Goal: Task Accomplishment & Management: Use online tool/utility

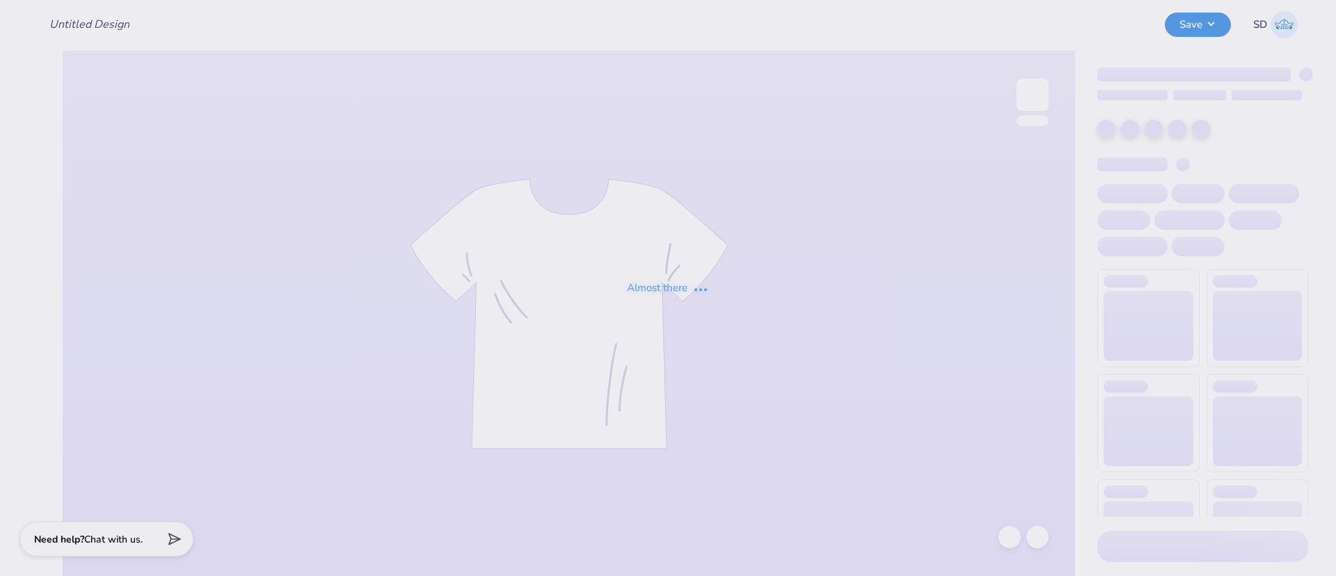
type input "Merch for A [GEOGRAPHIC_DATA][PERSON_NAME]"
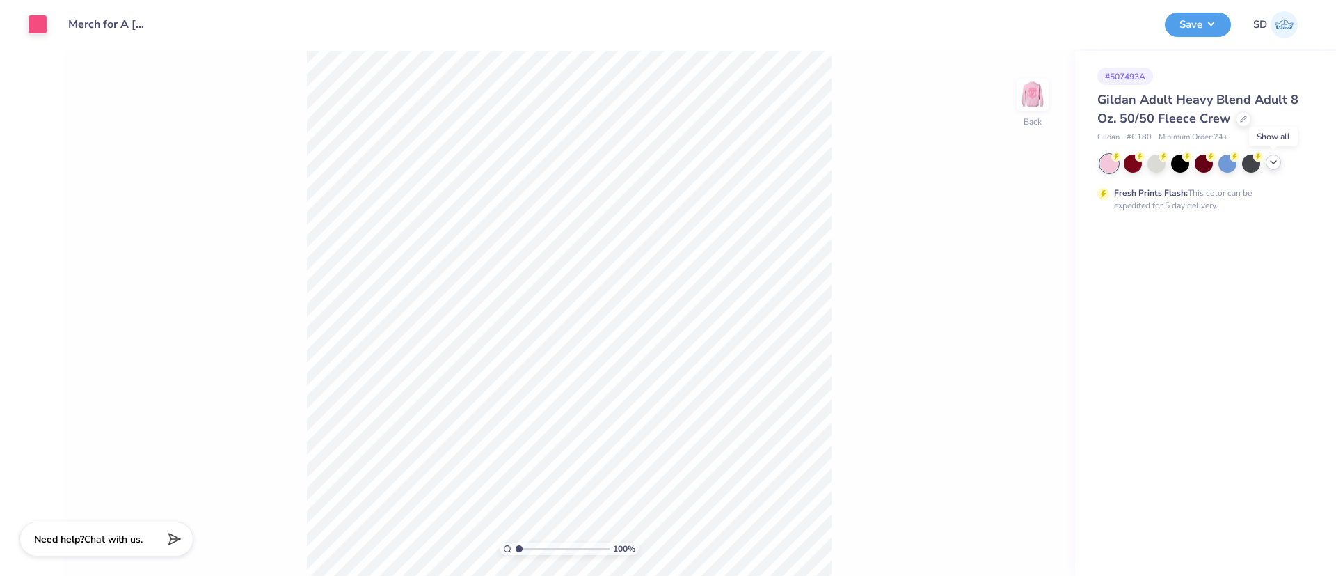
click at [1276, 161] on icon at bounding box center [1273, 162] width 11 height 11
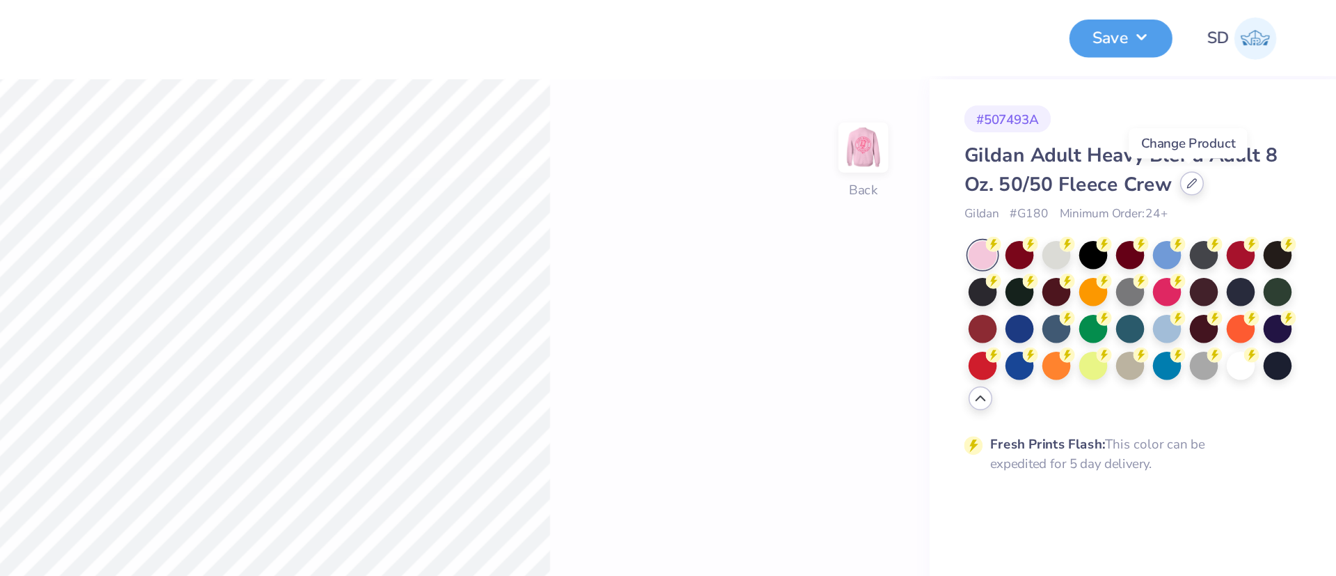
click at [1244, 120] on icon at bounding box center [1243, 117] width 7 height 7
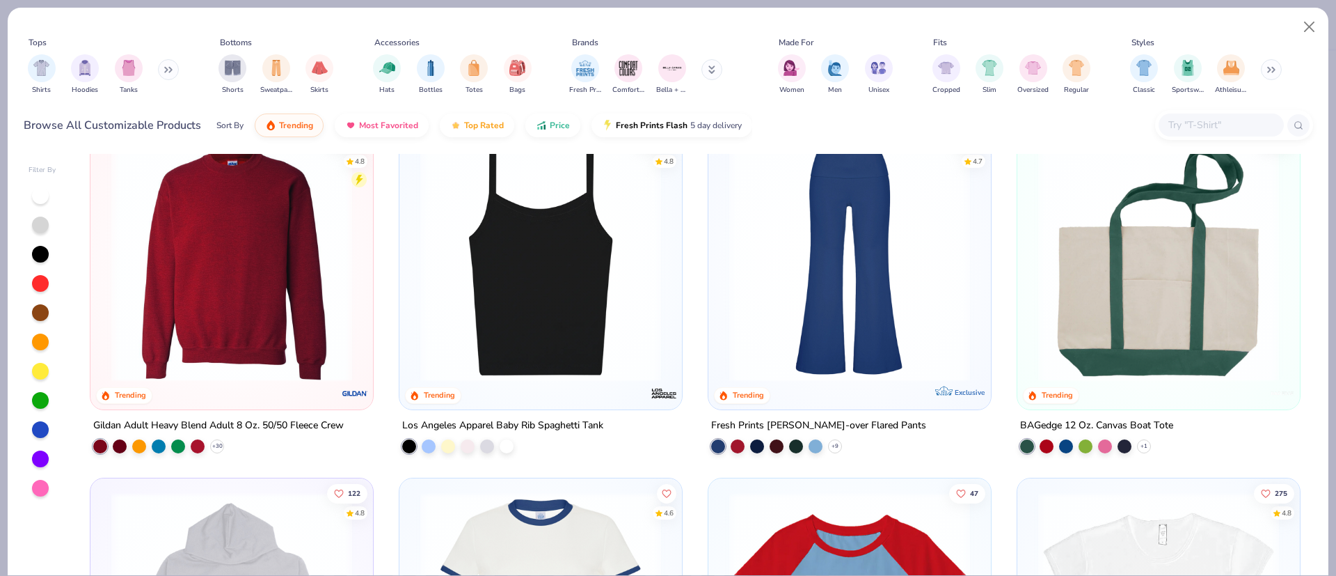
scroll to position [1443, 0]
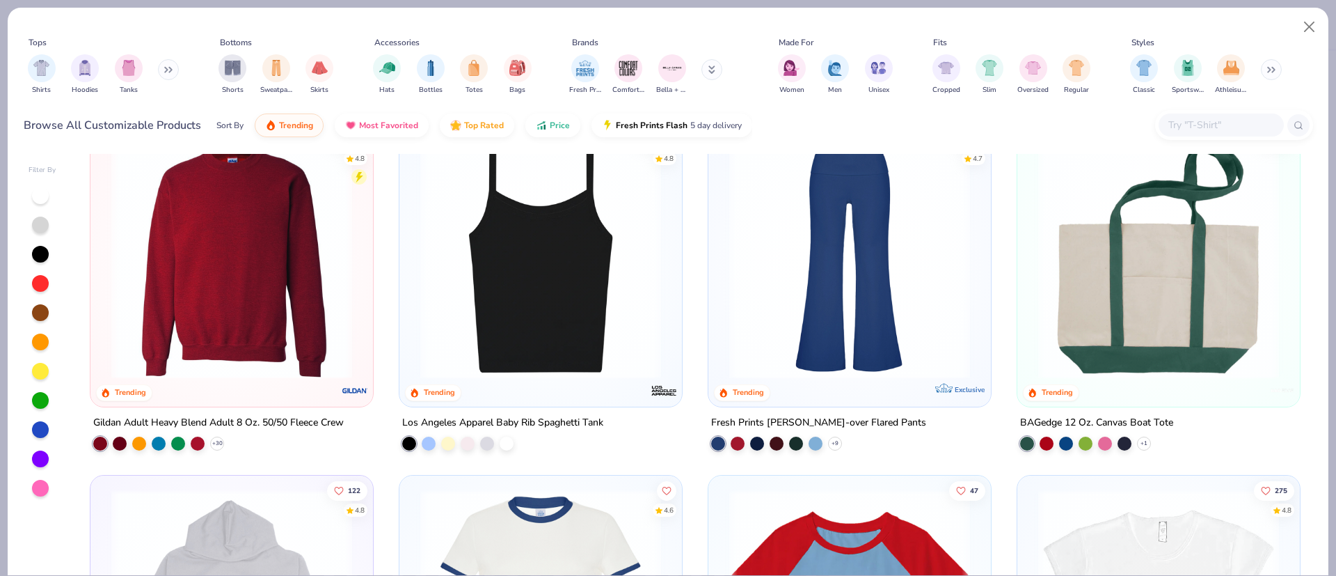
click at [341, 377] on img at bounding box center [355, 391] width 28 height 28
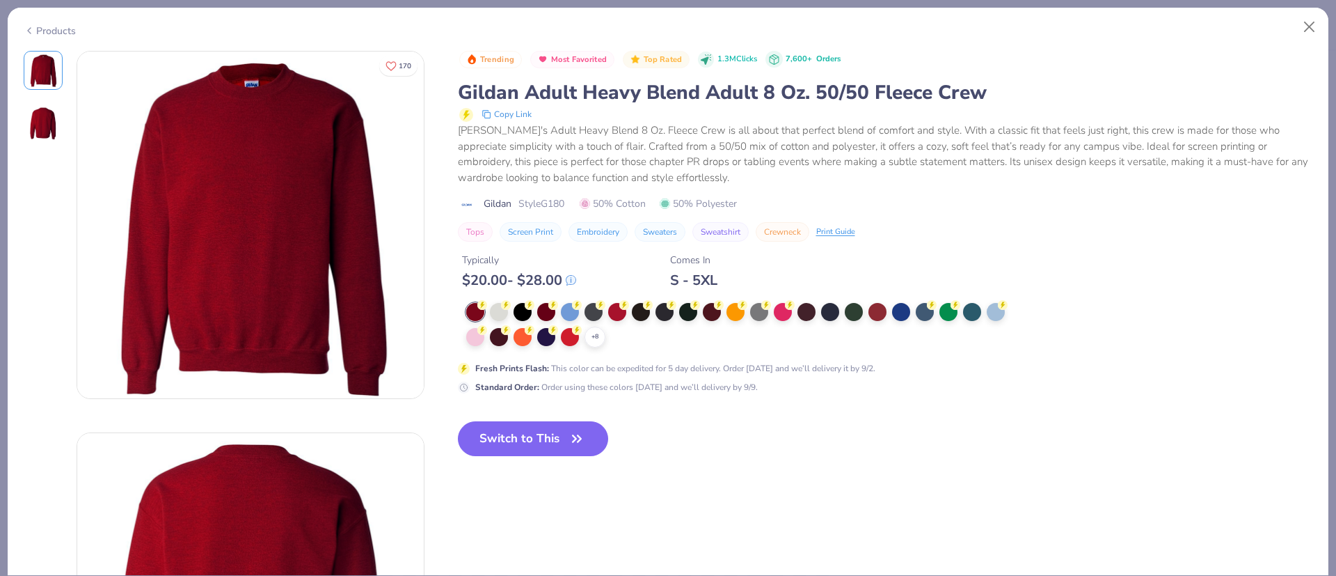
scroll to position [17, 0]
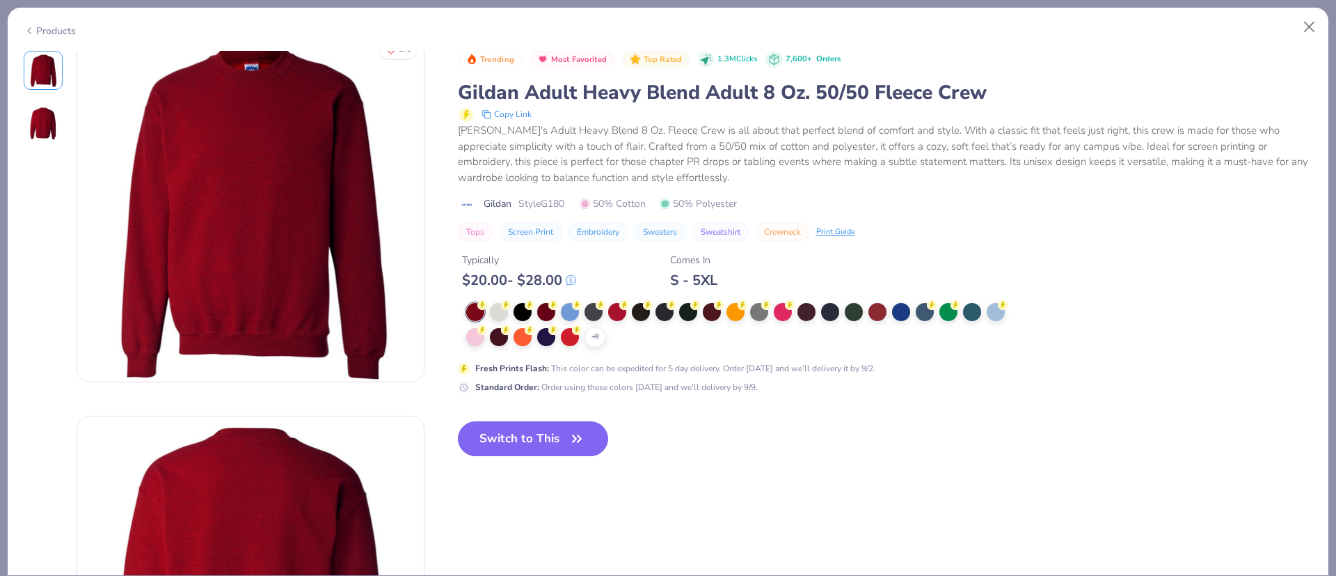
click at [0, 0] on icon at bounding box center [0, 0] width 0 height 0
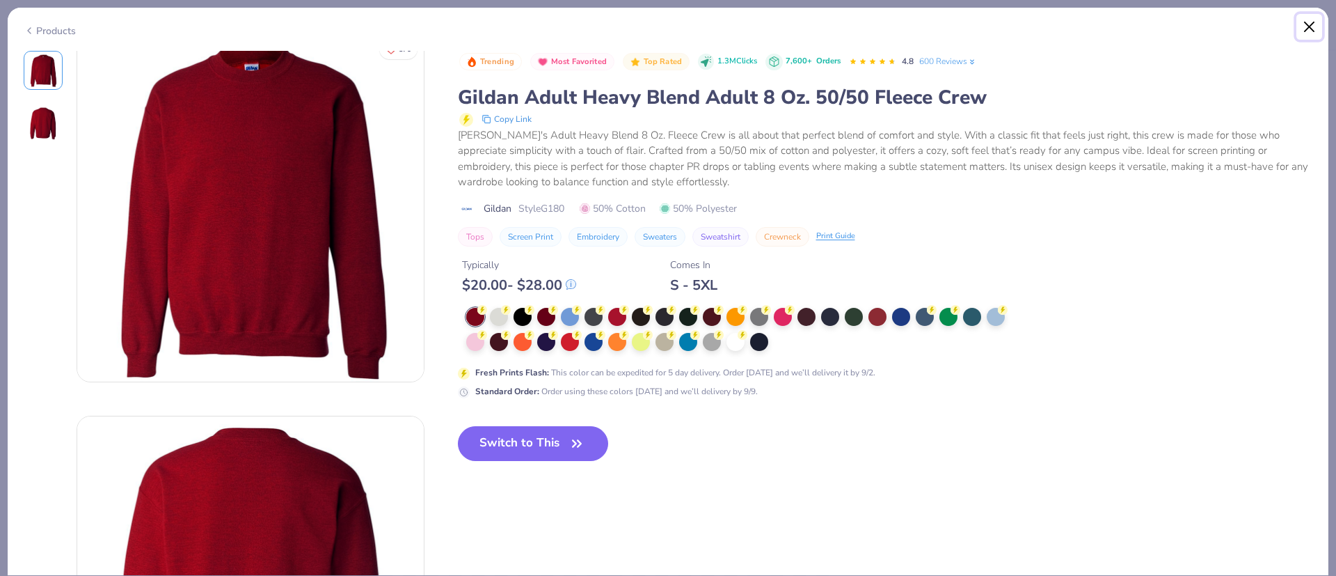
click at [1308, 19] on button "Close" at bounding box center [1310, 27] width 26 height 26
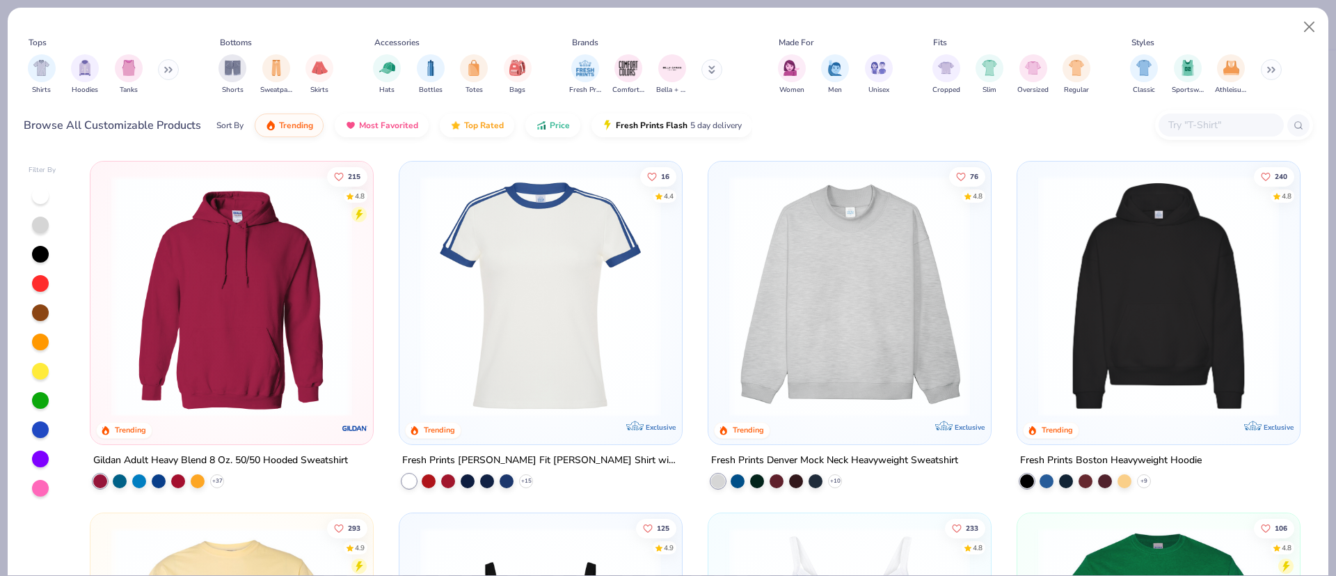
click at [838, 335] on img at bounding box center [849, 295] width 255 height 241
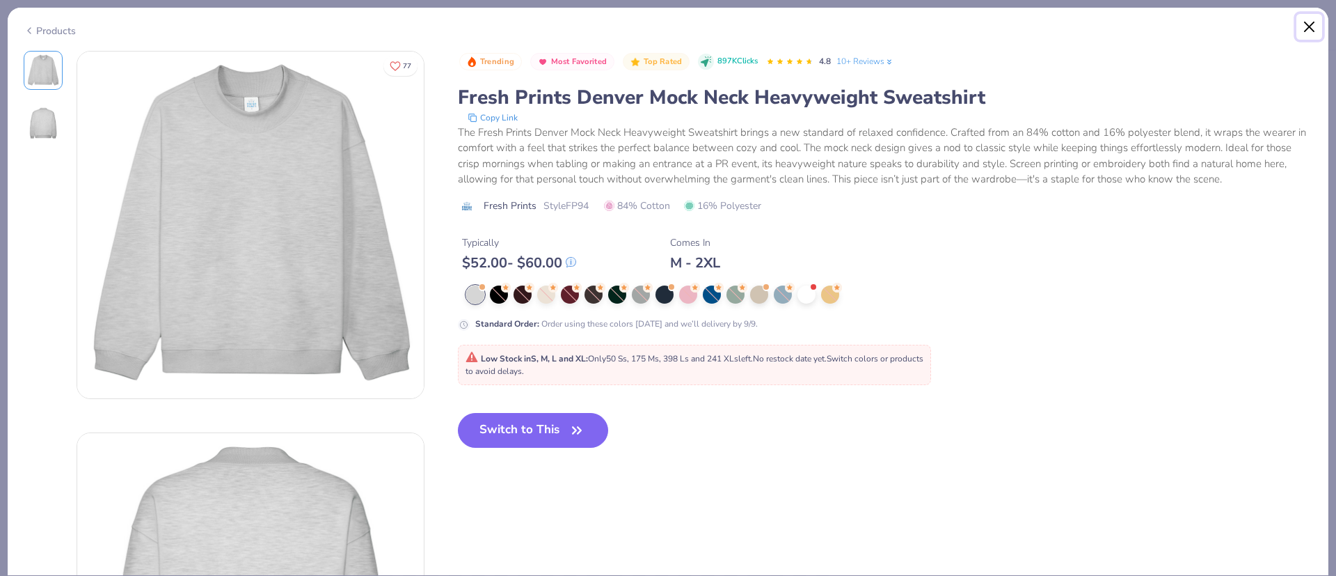
click at [1308, 20] on button "Close" at bounding box center [1310, 27] width 26 height 26
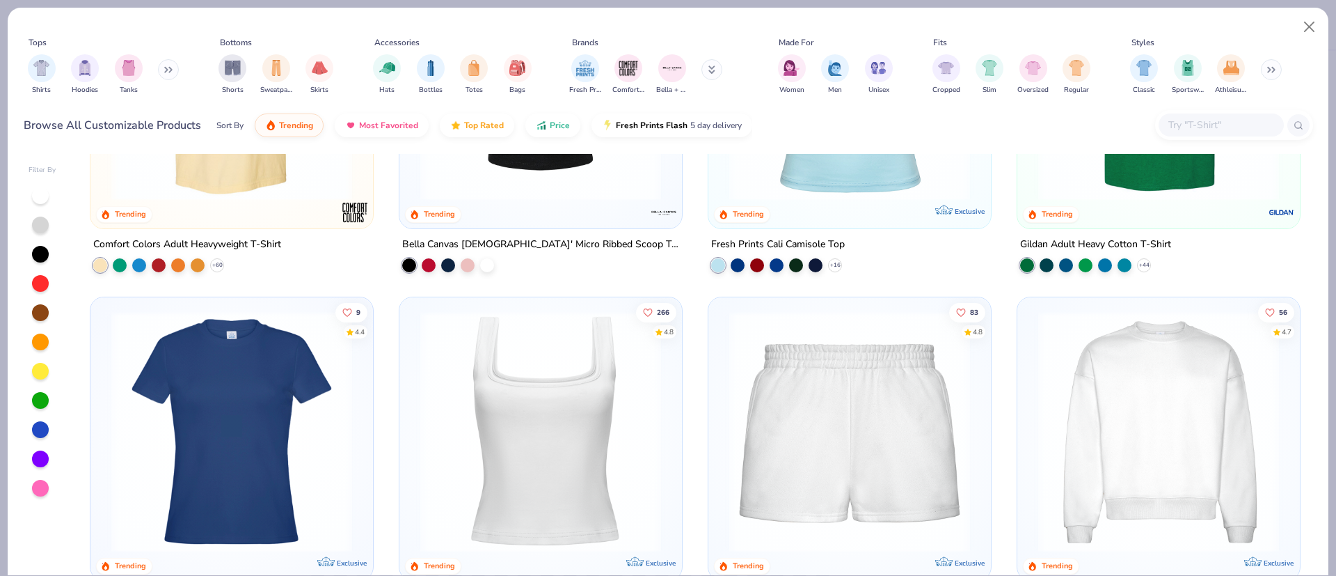
scroll to position [568, 0]
click at [1091, 394] on img at bounding box center [1158, 430] width 255 height 241
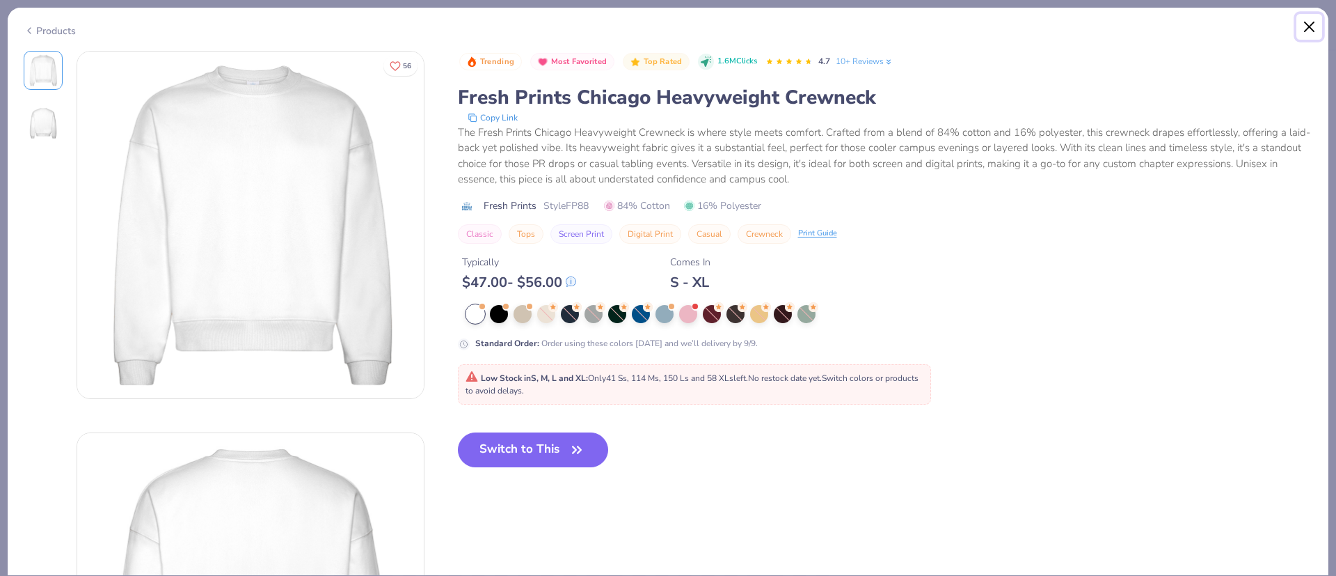
click at [1309, 21] on button "Close" at bounding box center [1310, 27] width 26 height 26
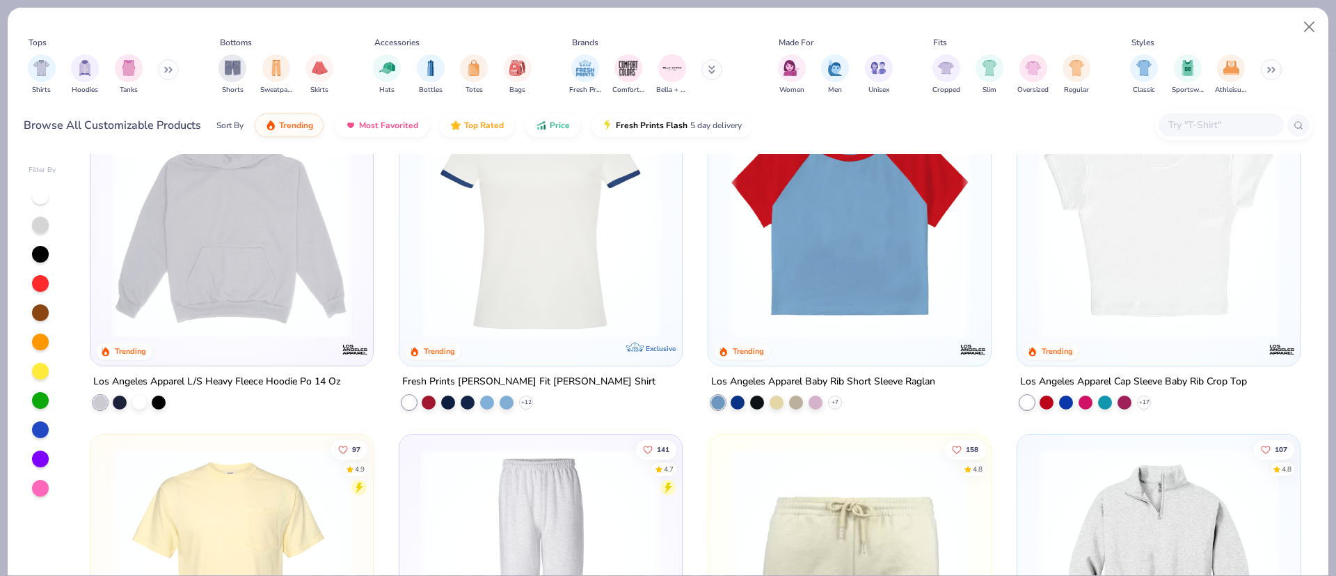
scroll to position [1875, 0]
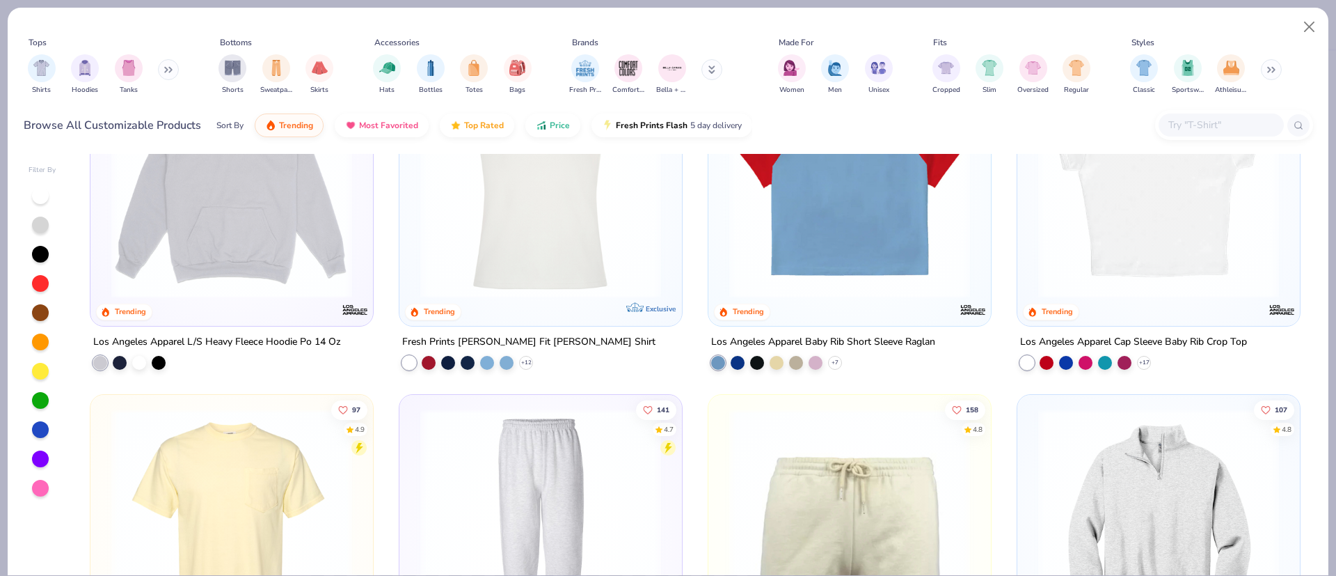
click at [165, 70] on button at bounding box center [168, 69] width 21 height 21
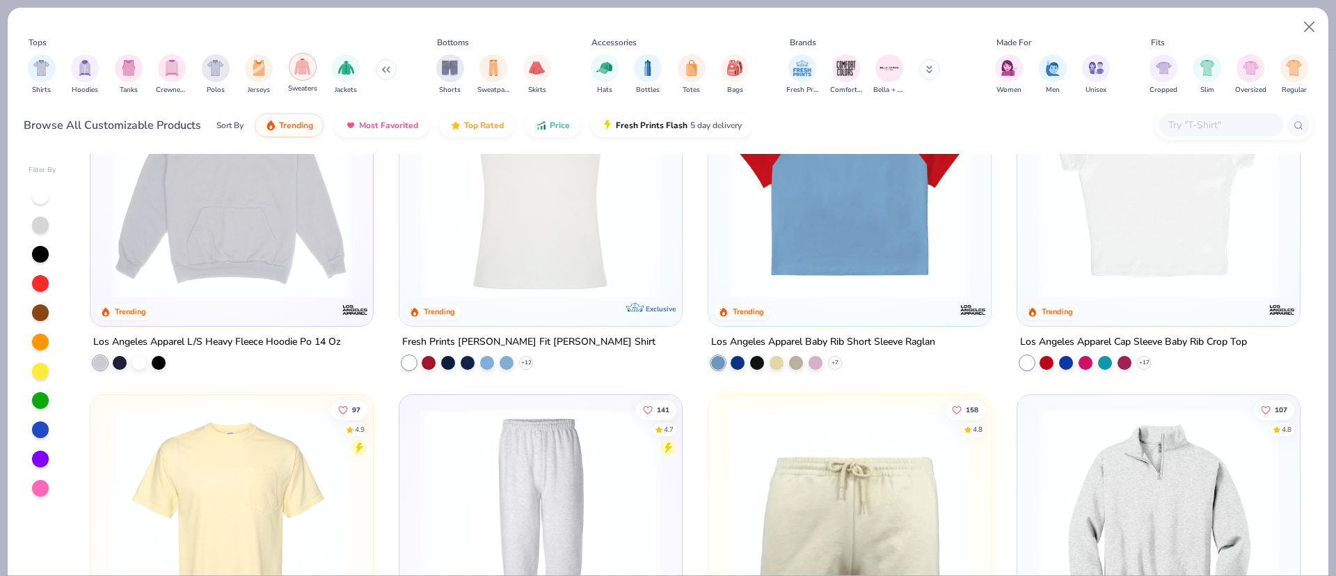
click at [304, 76] on div "filter for Sweaters" at bounding box center [303, 67] width 28 height 28
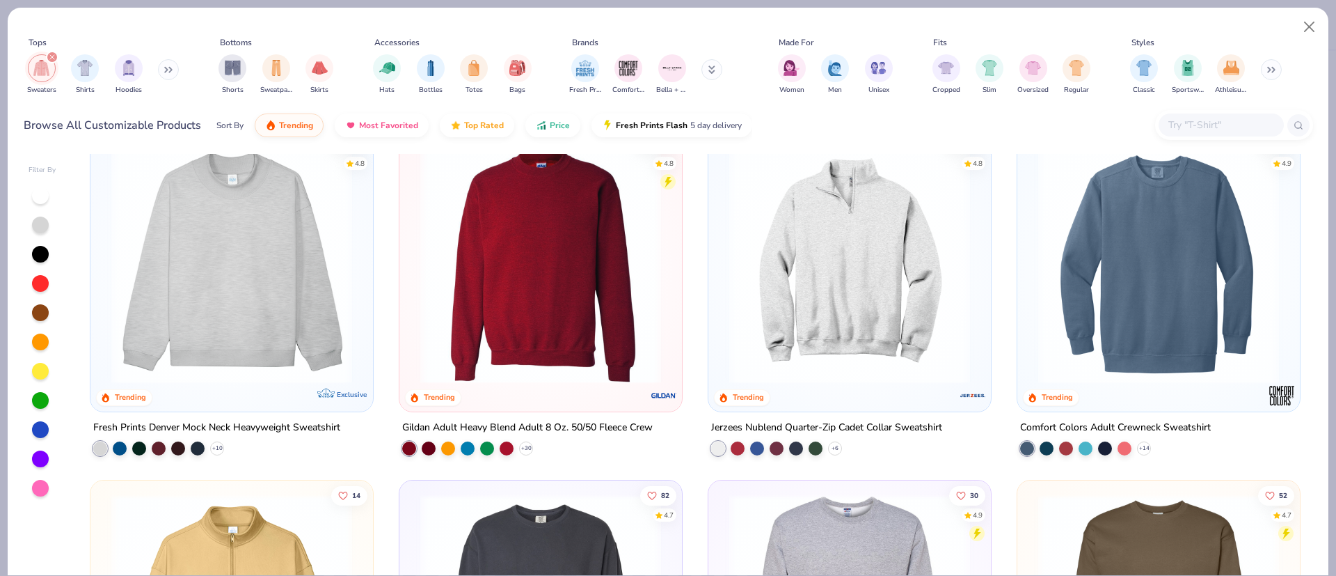
scroll to position [33, 0]
click at [1125, 308] on img at bounding box center [1158, 262] width 255 height 241
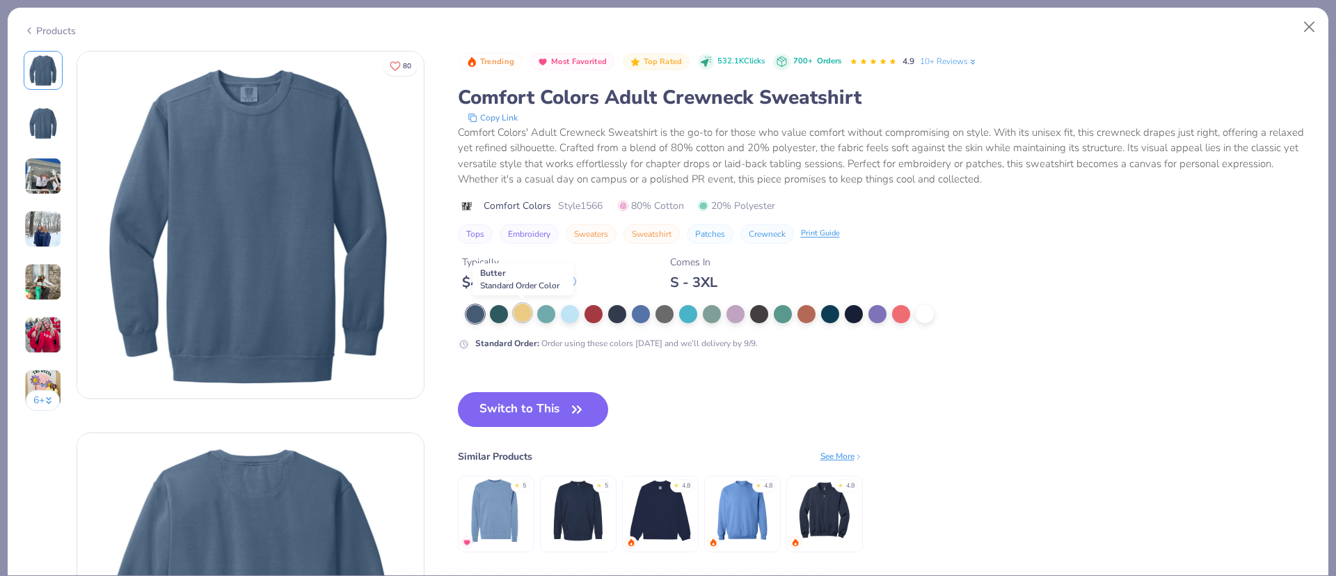
click at [516, 311] on div at bounding box center [523, 312] width 18 height 18
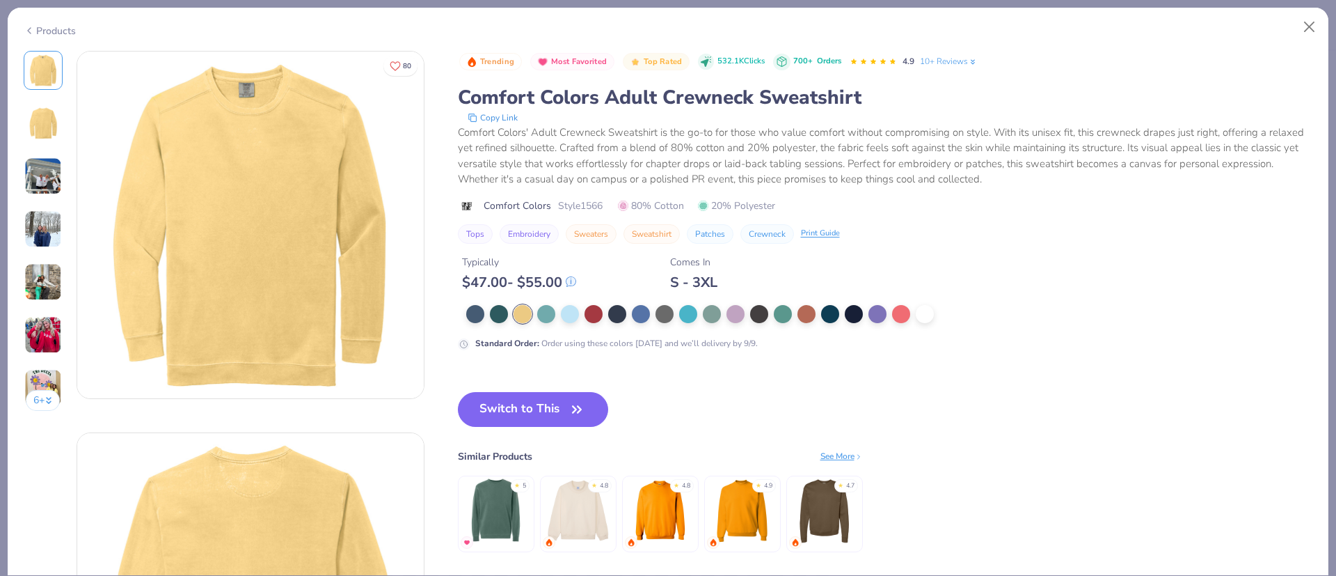
scroll to position [73, 0]
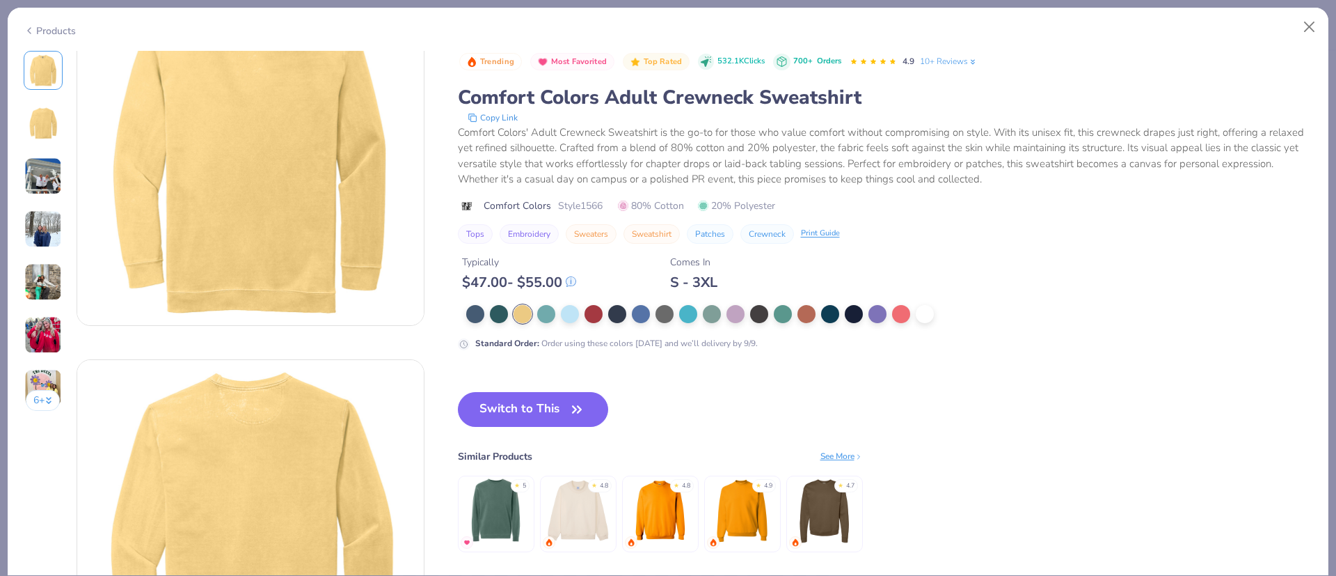
click at [567, 523] on img at bounding box center [578, 510] width 66 height 66
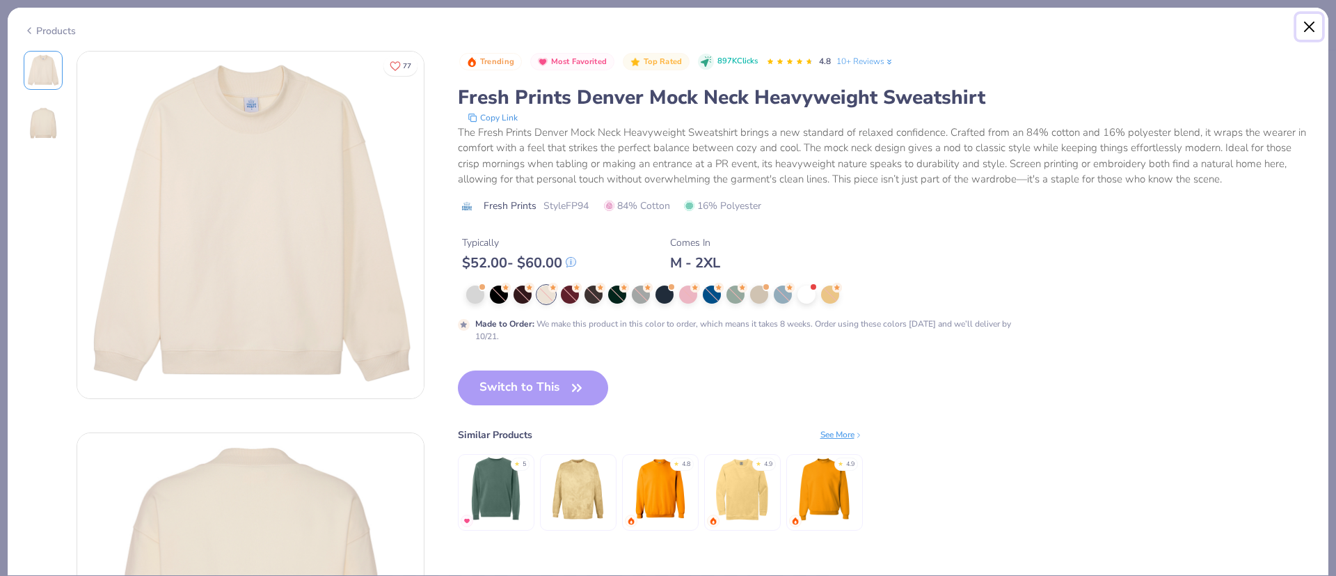
click at [1314, 31] on button "Close" at bounding box center [1310, 27] width 26 height 26
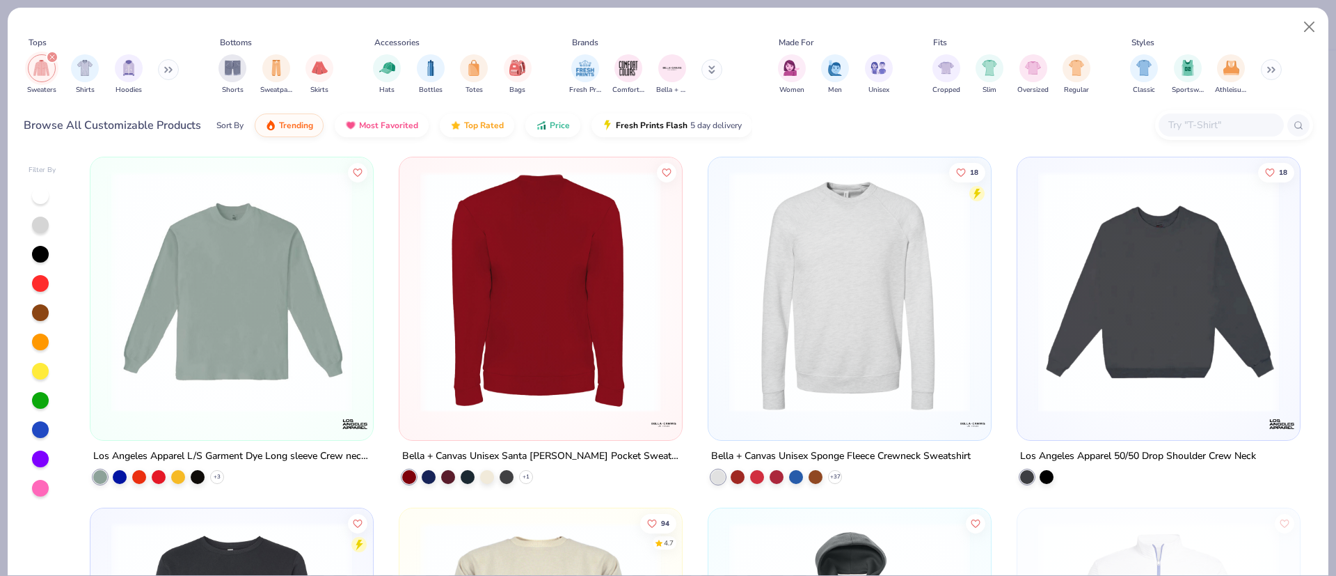
scroll to position [705, 0]
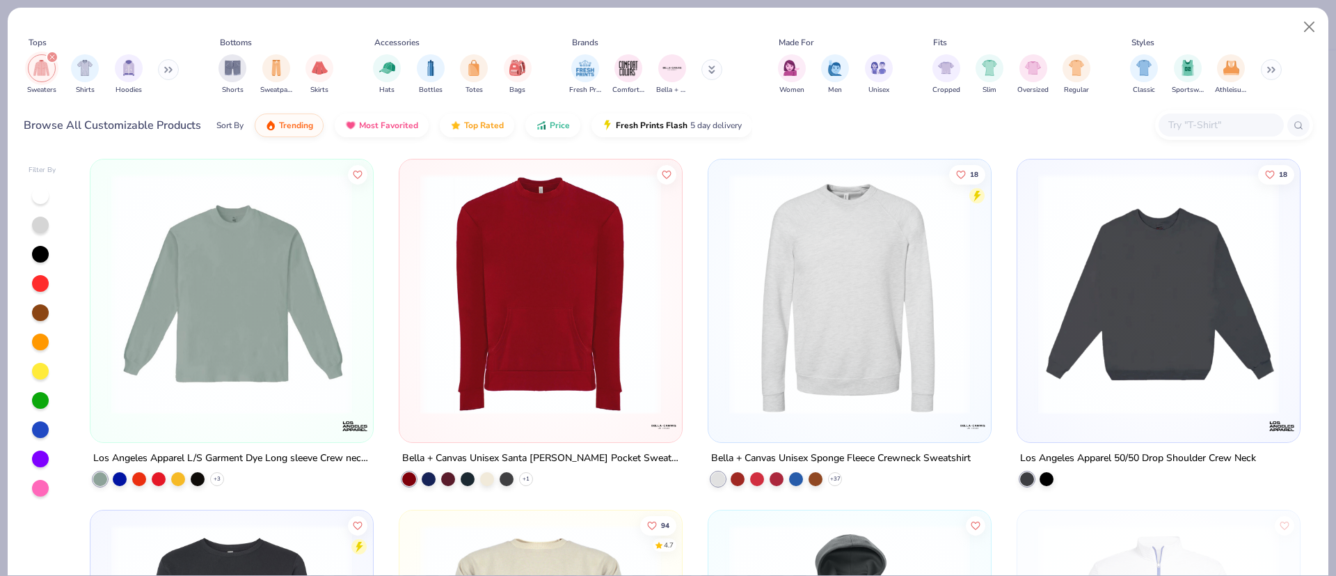
click at [837, 359] on img at bounding box center [849, 293] width 255 height 241
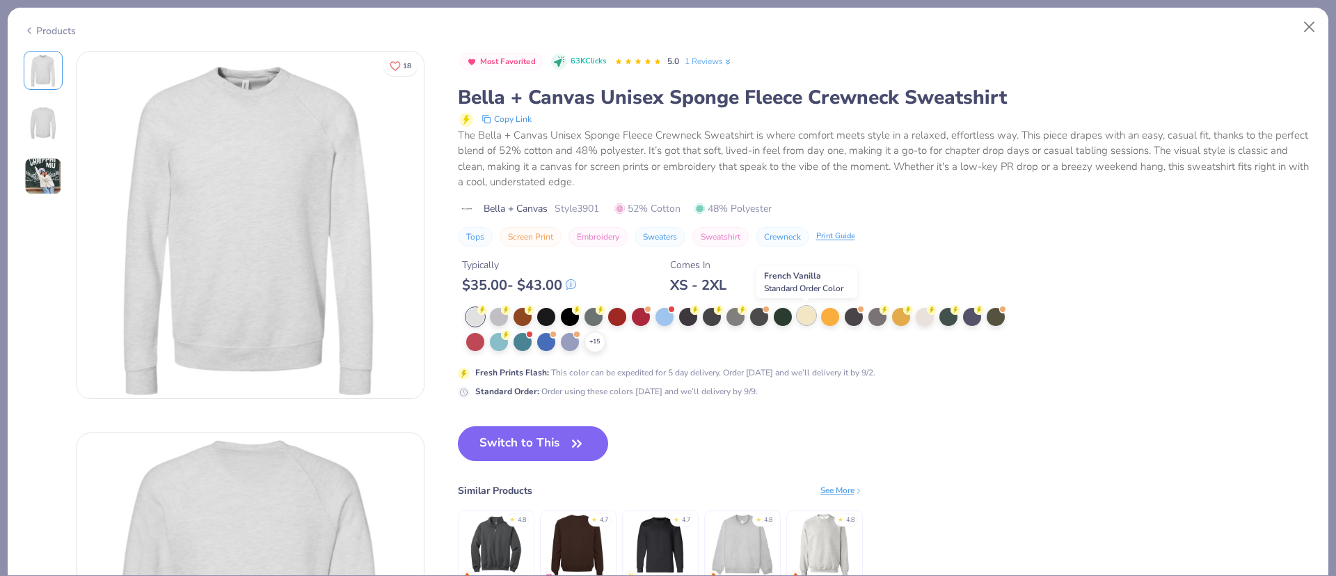
click at [811, 315] on div at bounding box center [807, 315] width 18 height 18
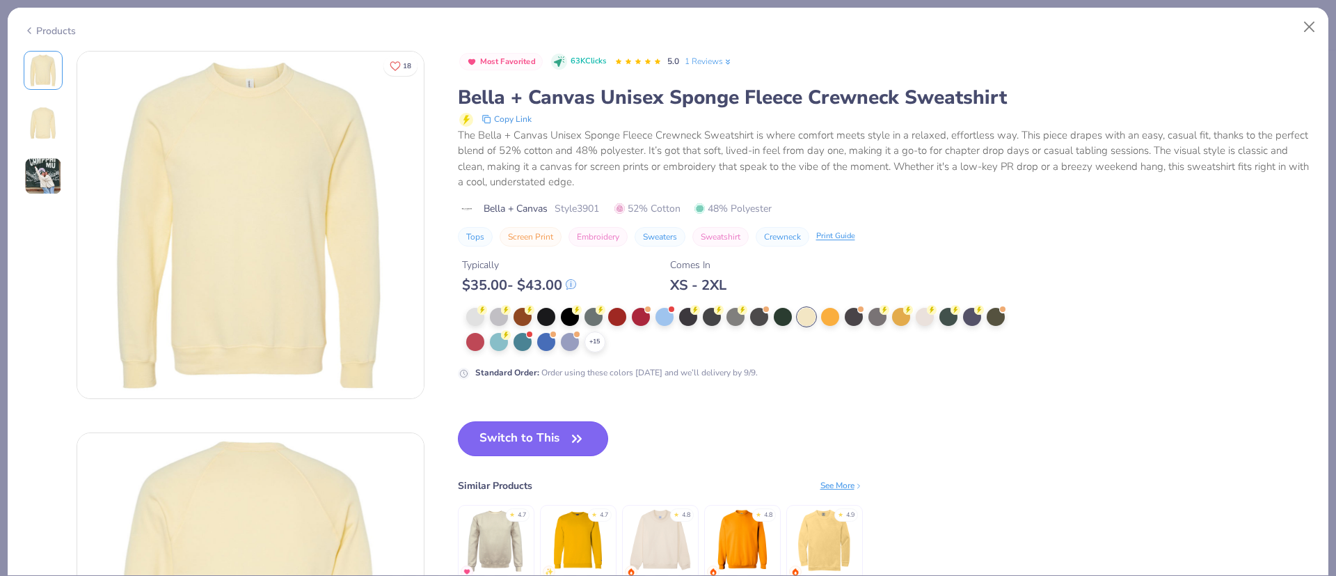
click at [520, 448] on button "Switch to This" at bounding box center [533, 438] width 151 height 35
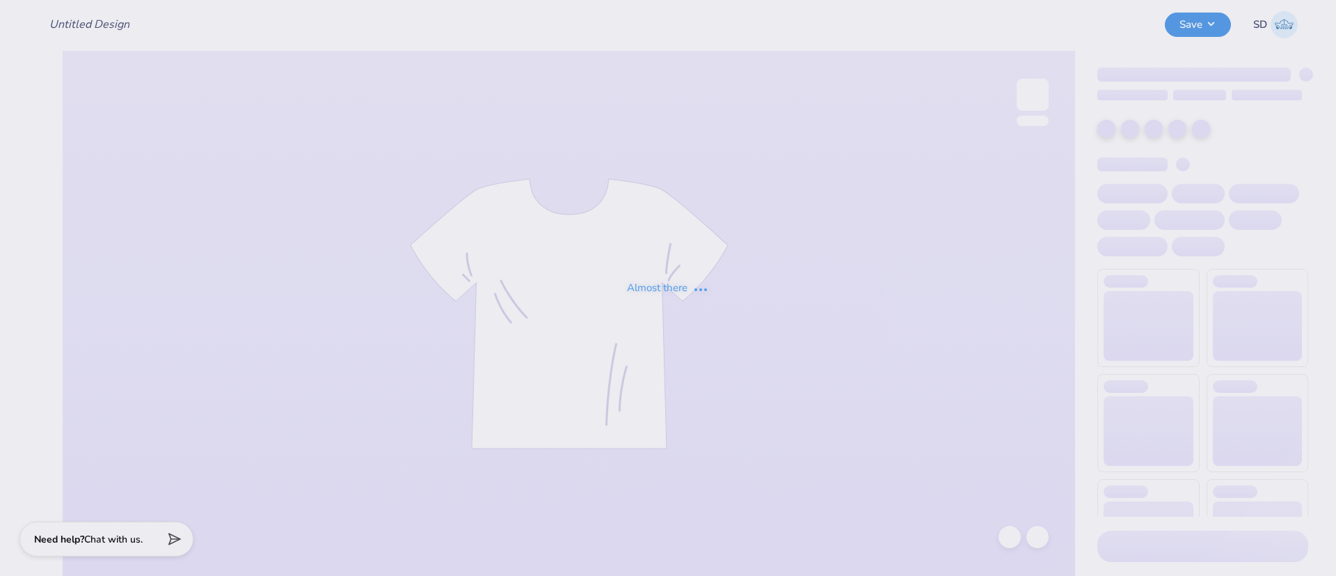
type input "Merch for A [GEOGRAPHIC_DATA][PERSON_NAME]"
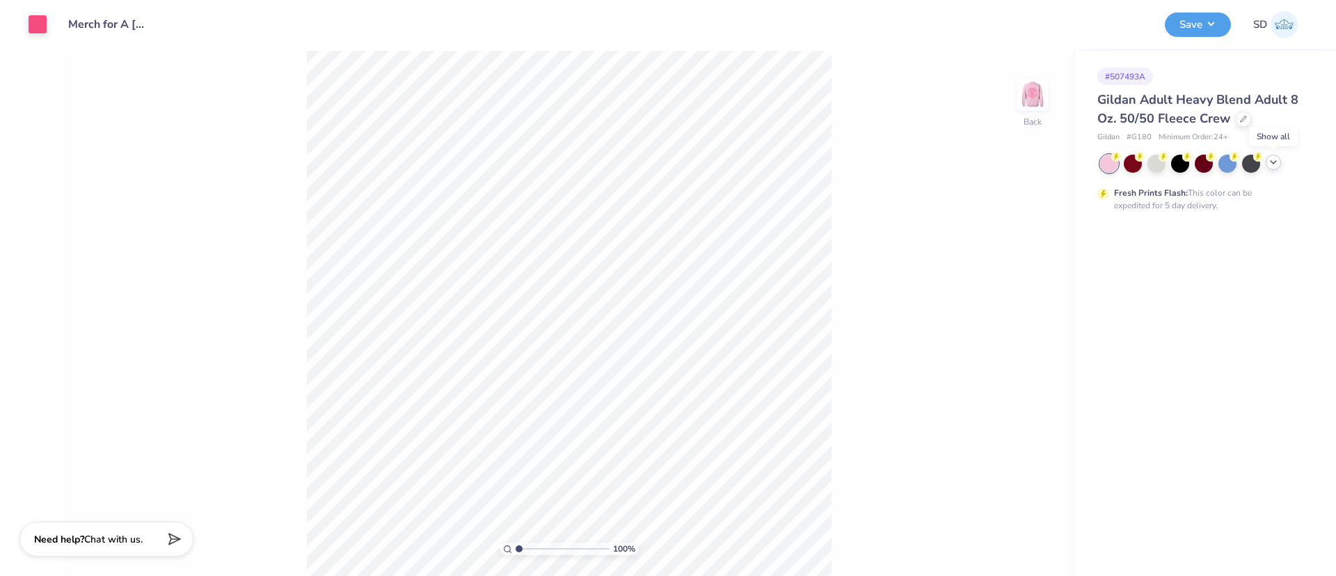
click at [1274, 159] on icon at bounding box center [1273, 162] width 11 height 11
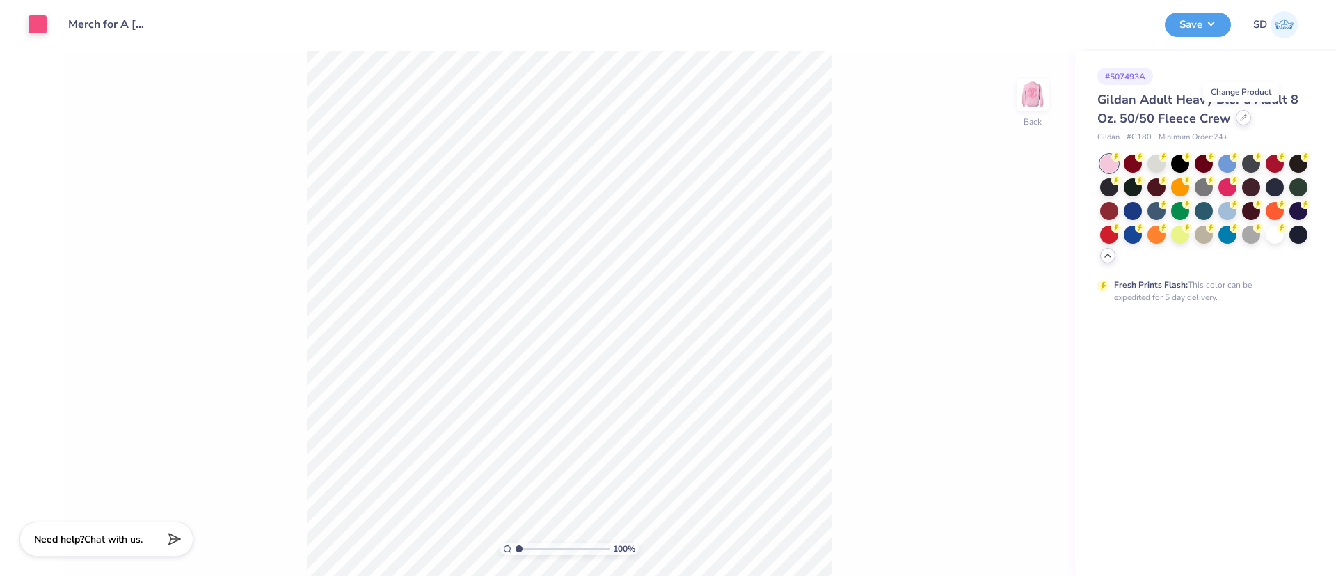
click at [1237, 123] on div at bounding box center [1243, 117] width 15 height 15
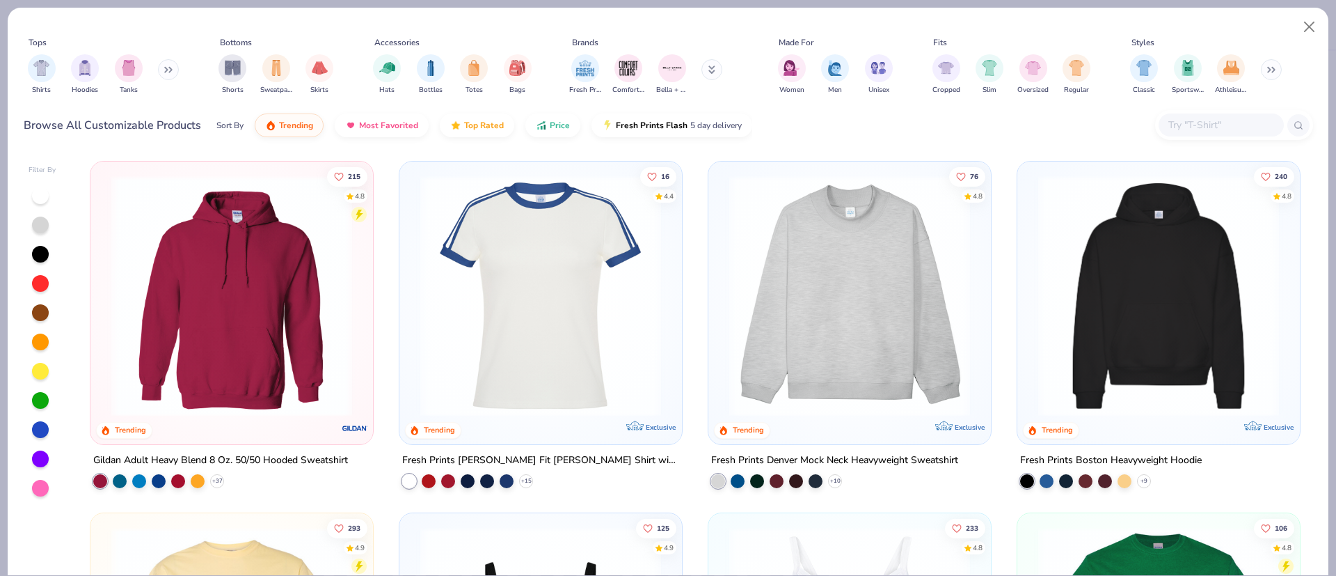
click at [1189, 127] on input "text" at bounding box center [1220, 125] width 107 height 16
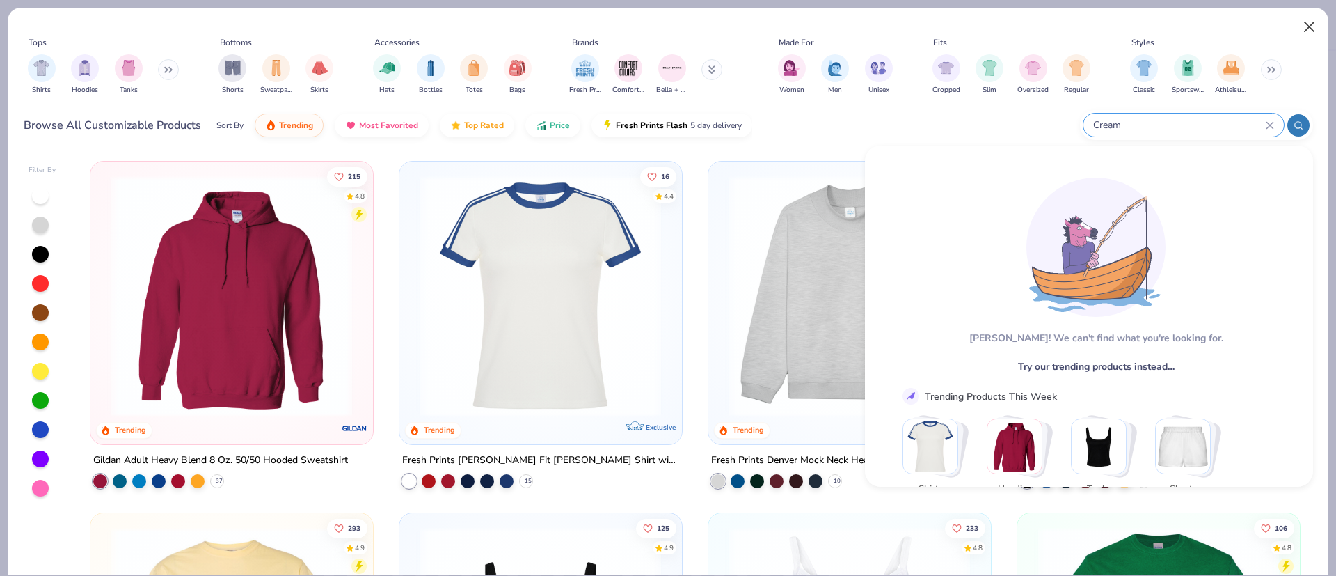
type input "Cream"
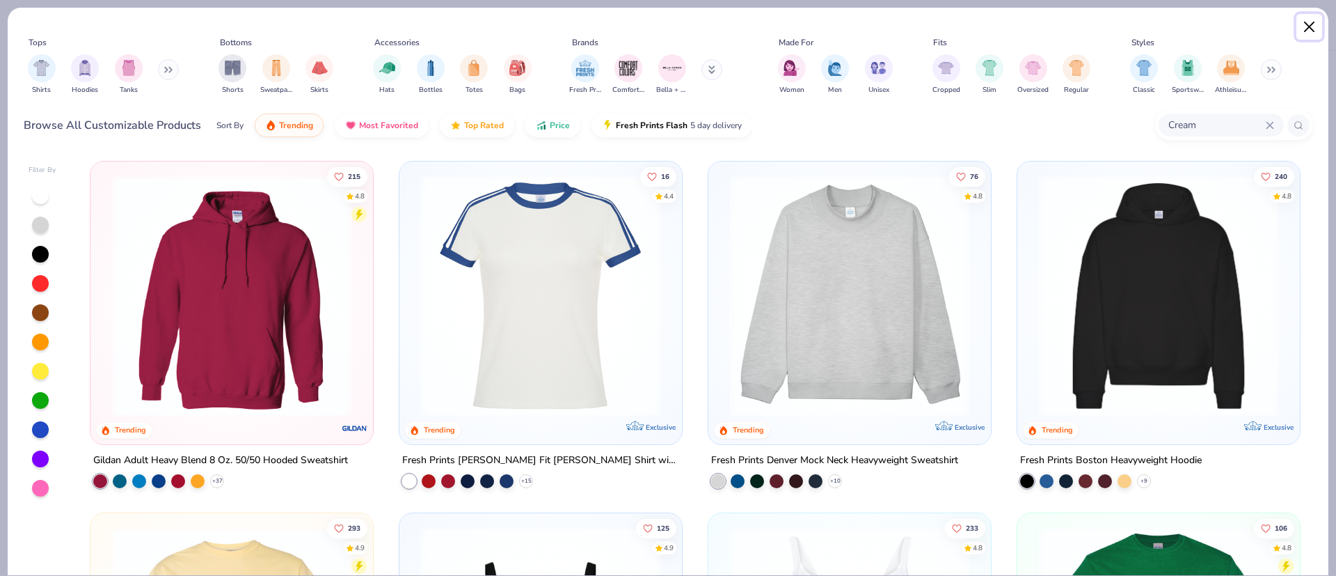
click at [1309, 26] on button "Close" at bounding box center [1310, 27] width 26 height 26
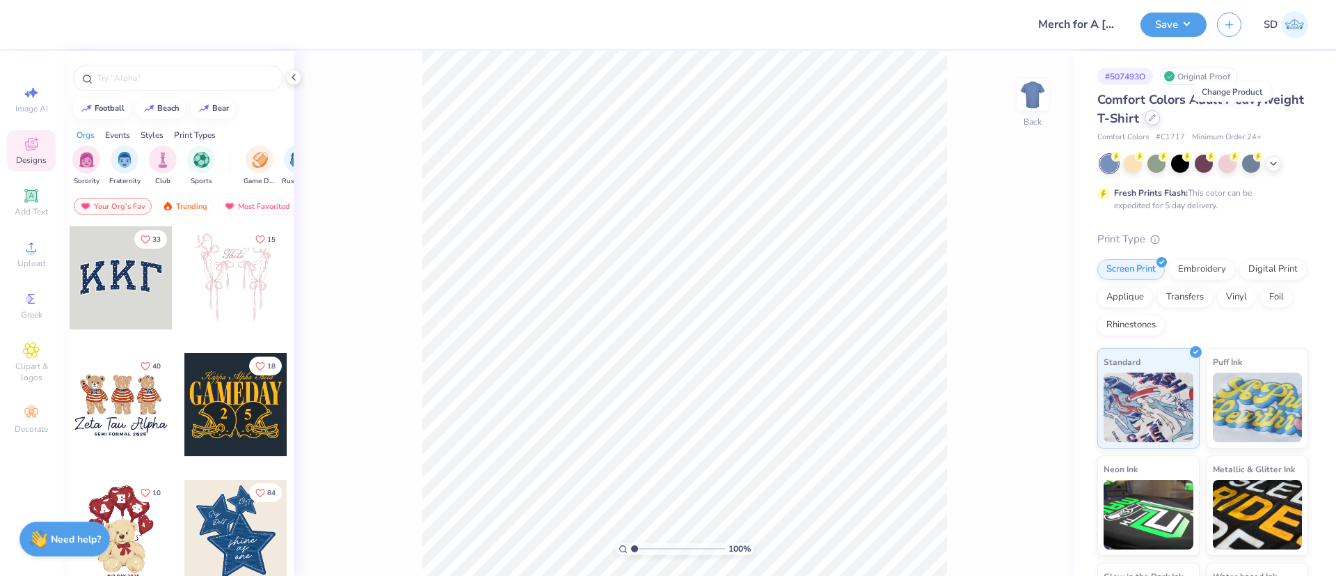
click at [1156, 120] on icon at bounding box center [1152, 117] width 7 height 7
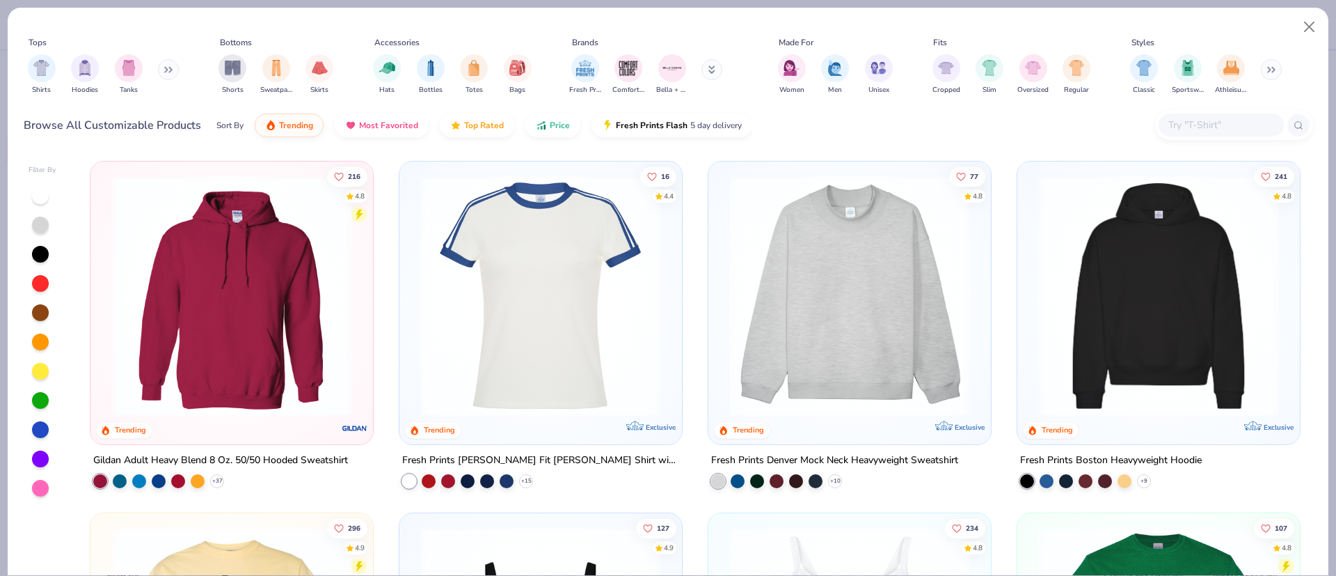
click at [1210, 131] on input "text" at bounding box center [1220, 125] width 107 height 16
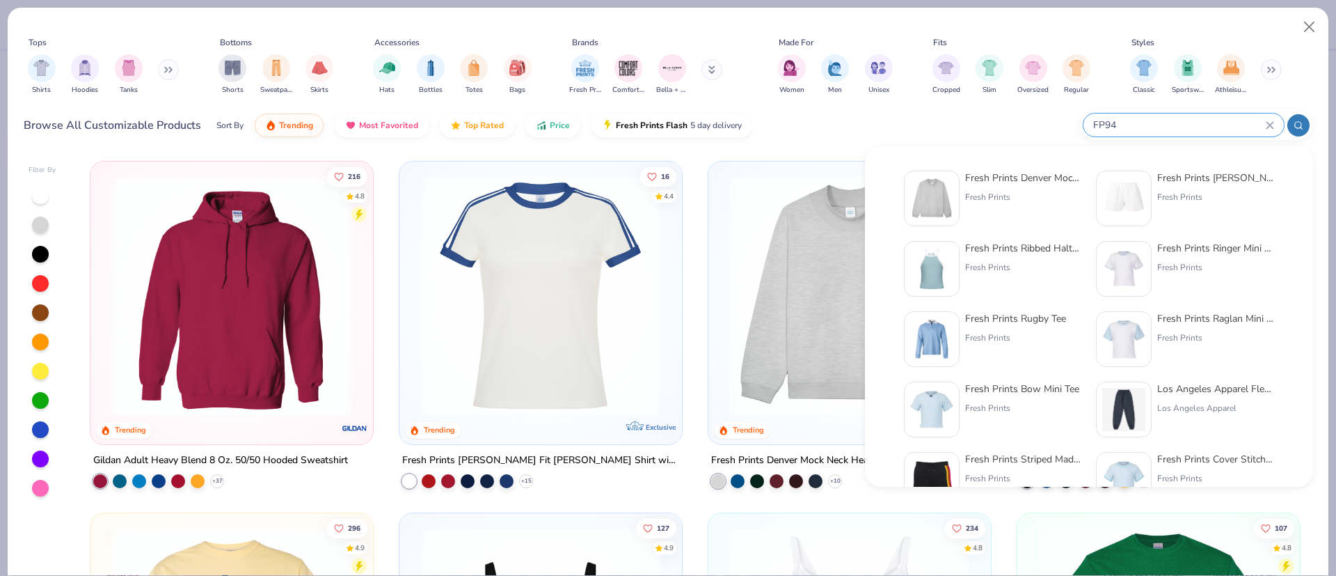
type input "FP94"
click at [1004, 196] on div "Fresh Prints" at bounding box center [1023, 197] width 117 height 13
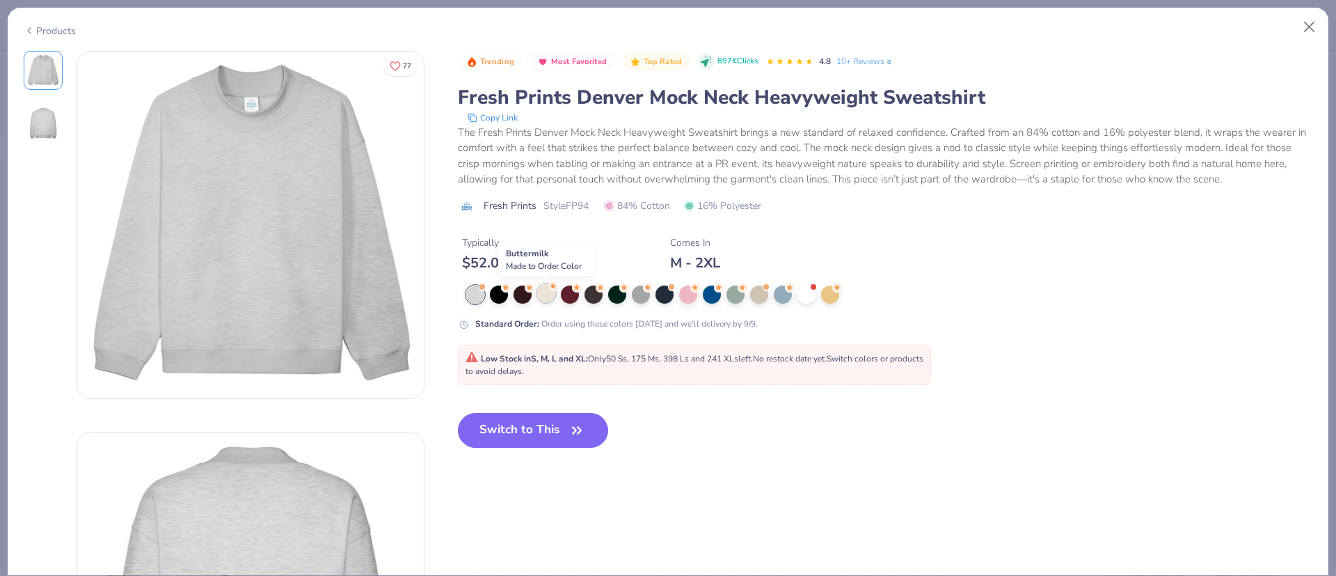
click at [541, 292] on div at bounding box center [546, 293] width 18 height 18
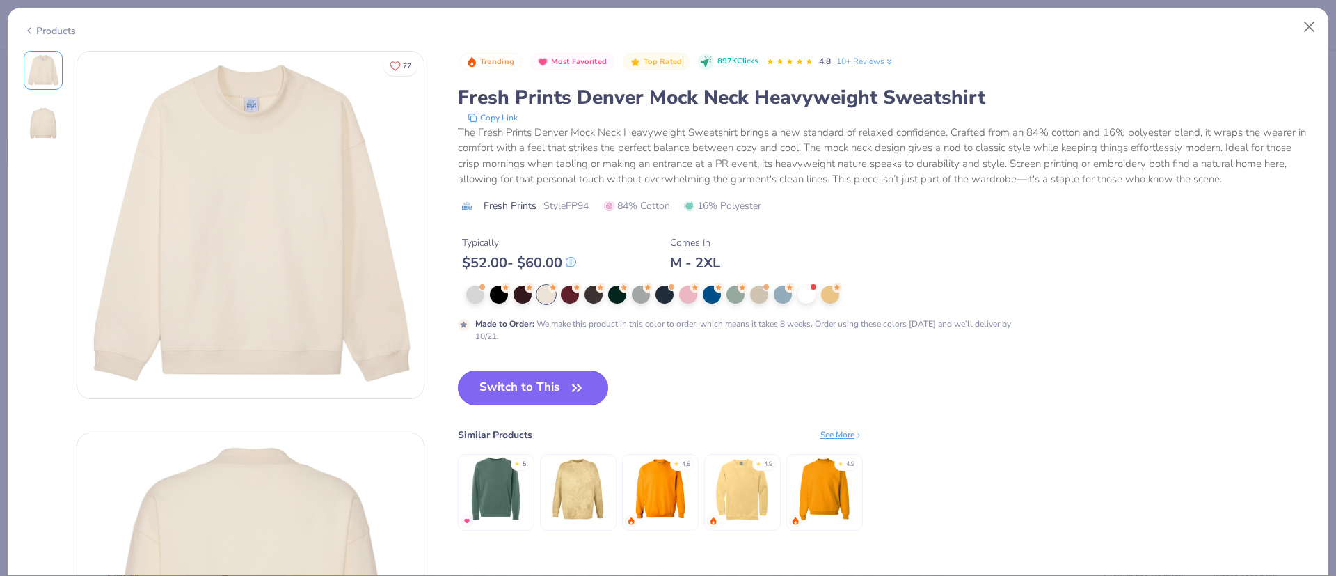
click at [512, 393] on button "Switch to This" at bounding box center [533, 387] width 151 height 35
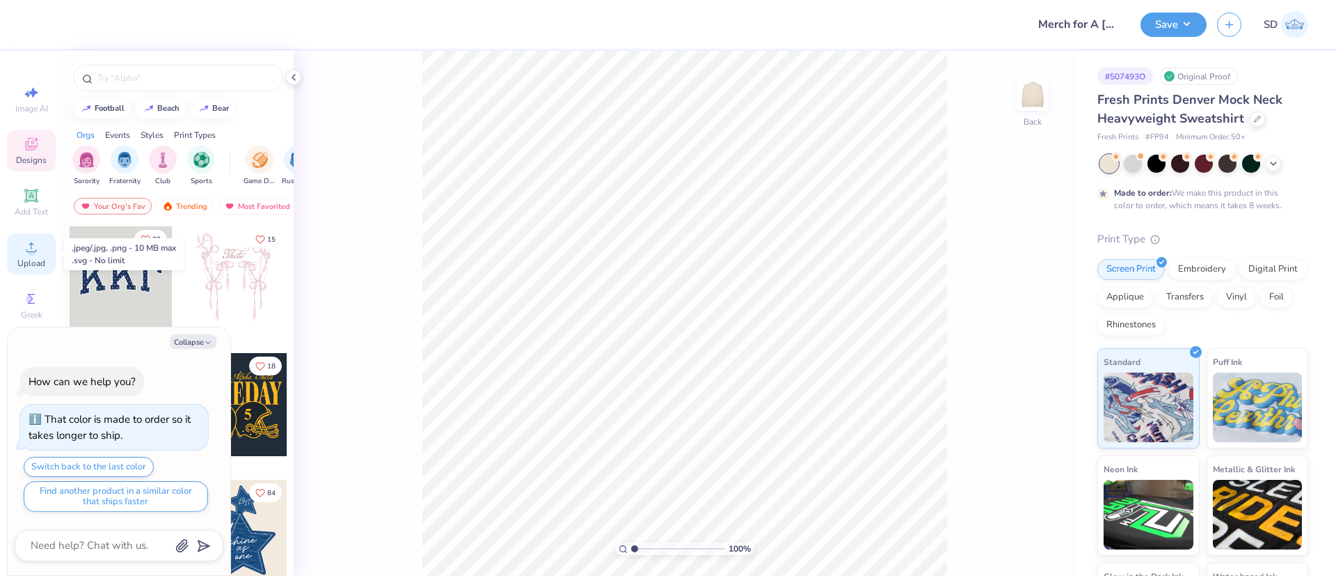
click at [33, 246] on icon at bounding box center [31, 247] width 17 height 17
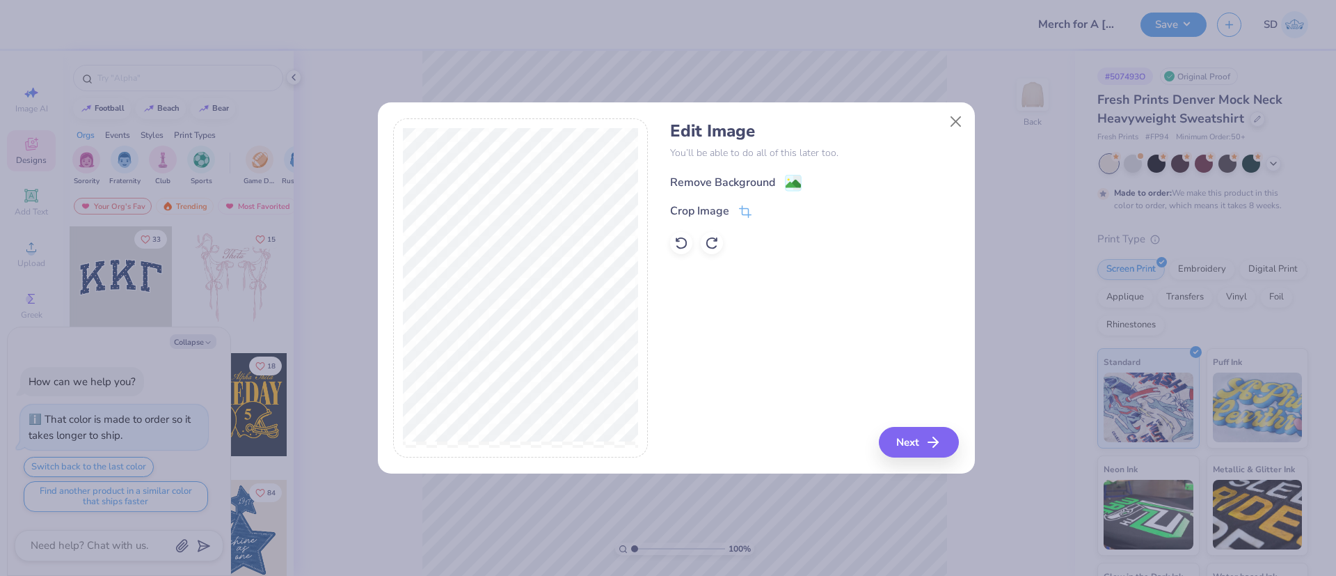
click at [714, 176] on div "Remove Background" at bounding box center [722, 182] width 105 height 17
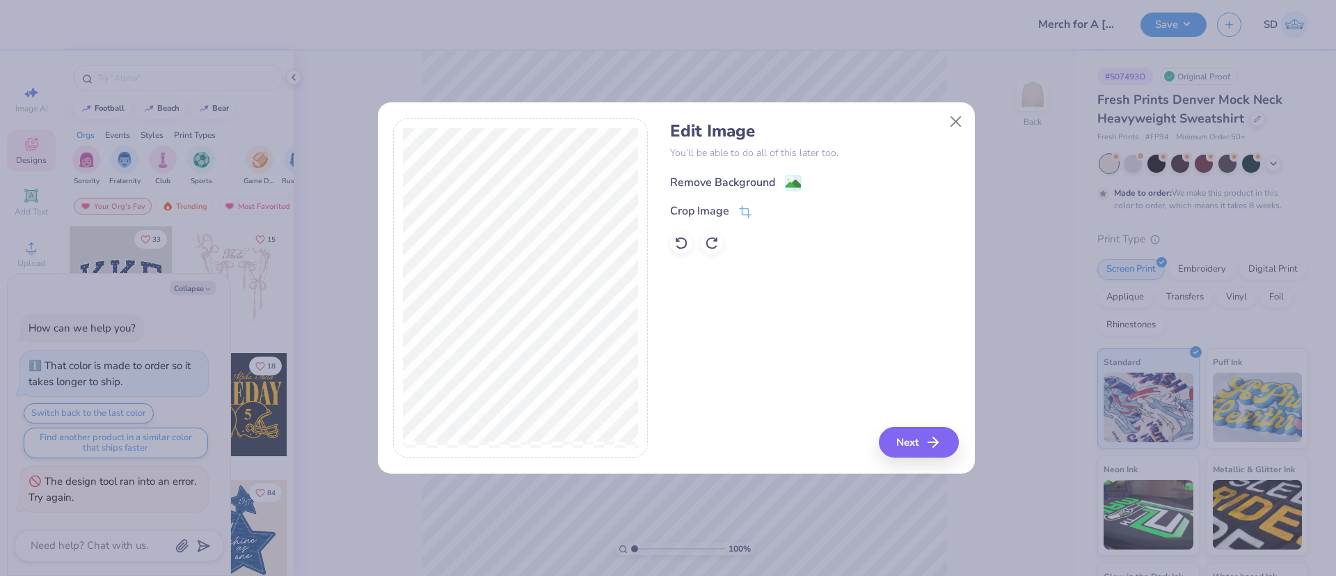
click at [734, 182] on div "Remove Background" at bounding box center [722, 182] width 105 height 17
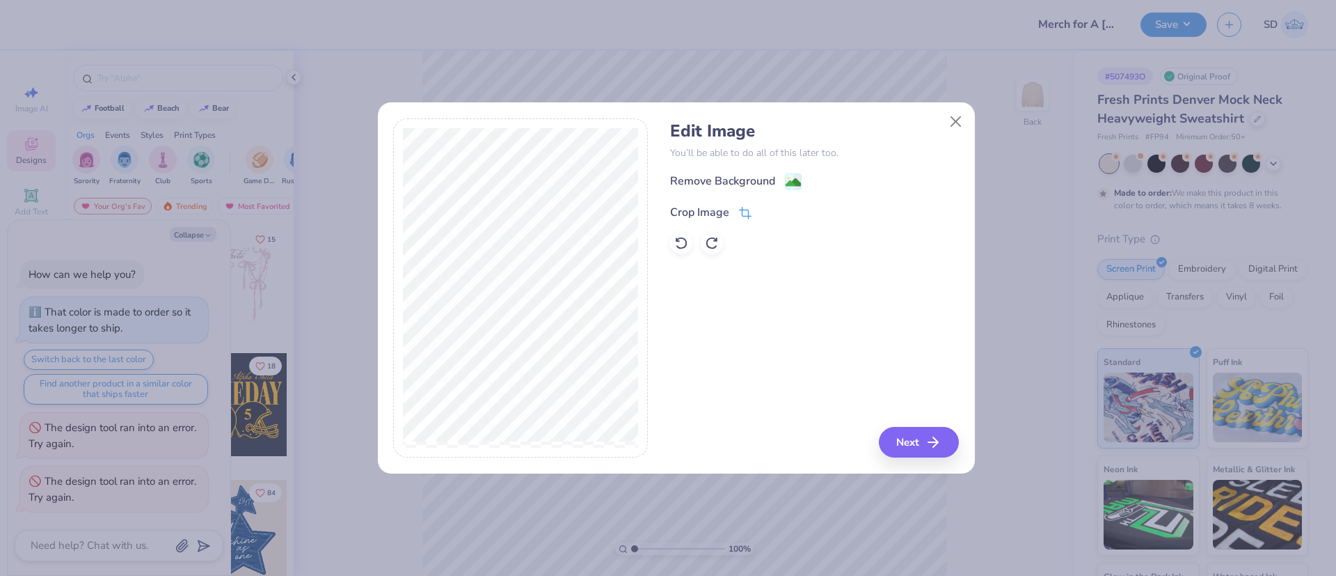
click at [721, 212] on div "Crop Image" at bounding box center [699, 212] width 59 height 17
click at [767, 214] on icon at bounding box center [768, 211] width 8 height 8
click at [792, 182] on image at bounding box center [793, 183] width 15 height 15
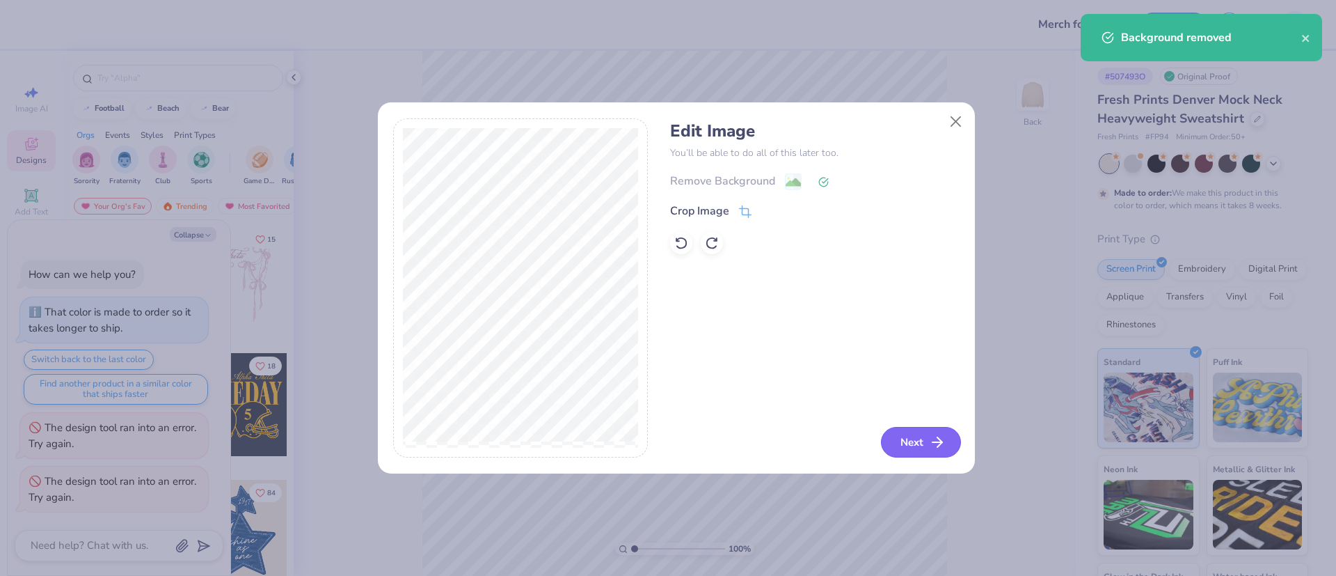
click at [943, 451] on button "Next" at bounding box center [921, 442] width 80 height 31
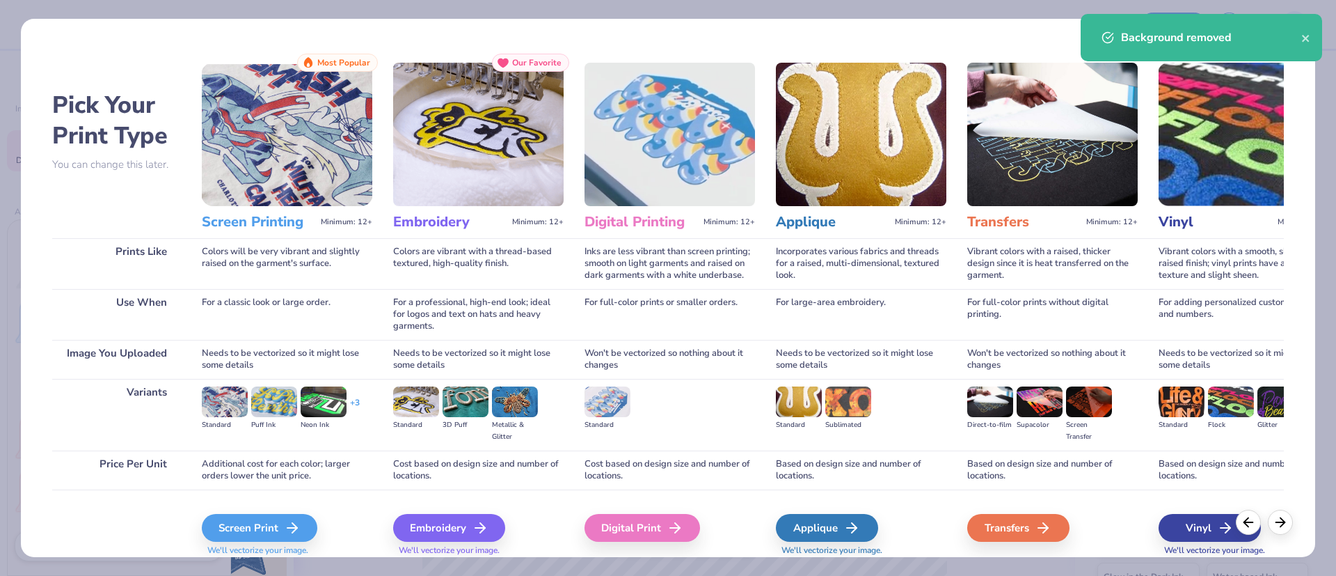
scroll to position [31, 0]
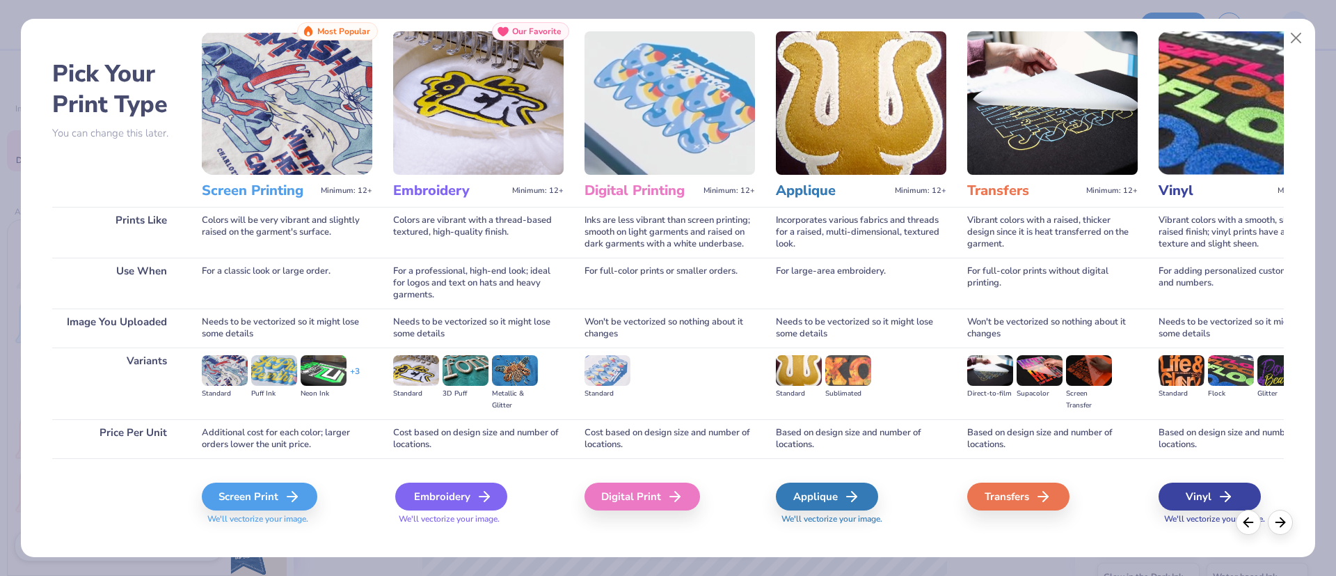
click at [442, 482] on div "Embroidery" at bounding box center [451, 496] width 112 height 28
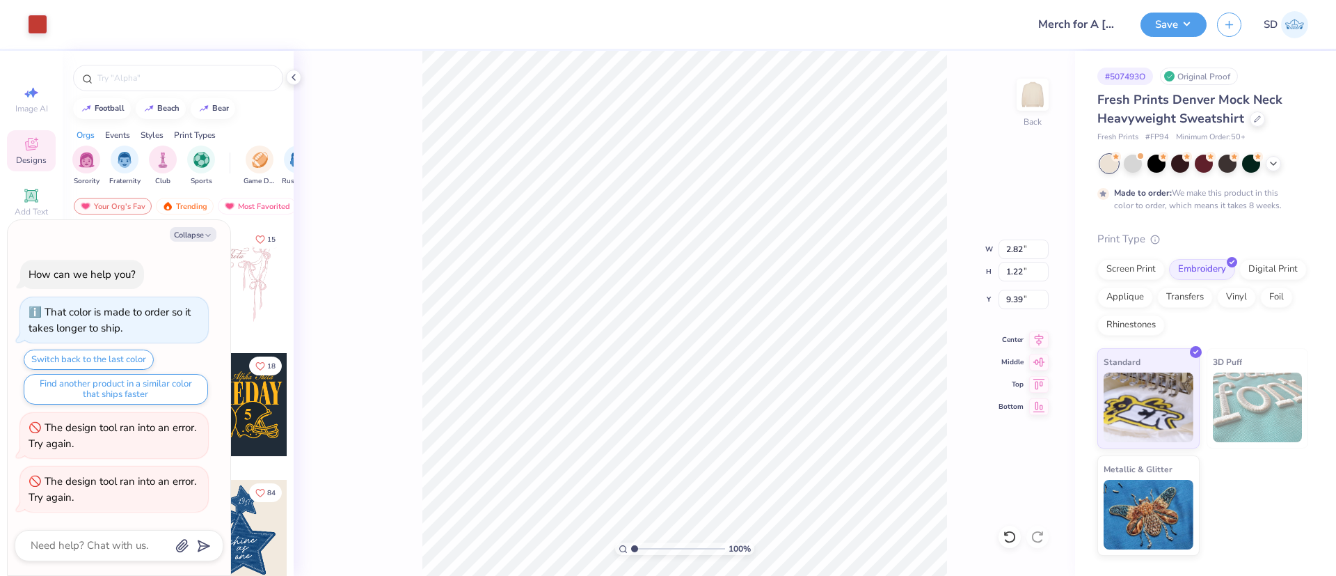
type textarea "x"
type input "2.65"
type textarea "x"
type input "3.49"
click at [33, 13] on div at bounding box center [37, 22] width 19 height 19
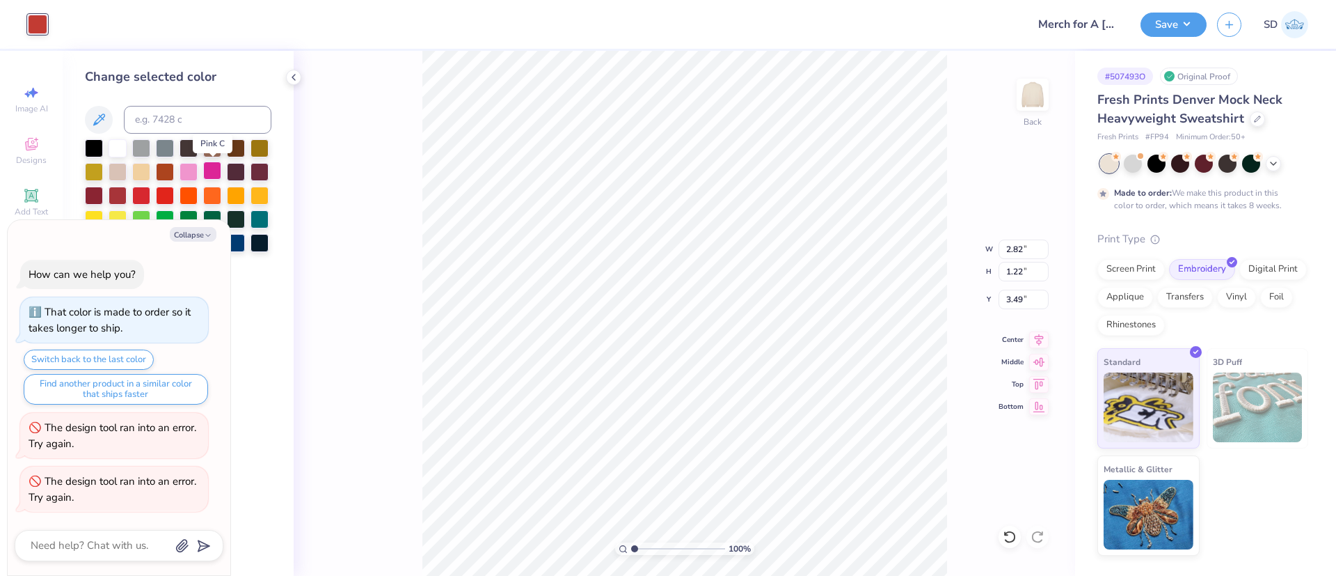
click at [205, 166] on div at bounding box center [212, 170] width 18 height 18
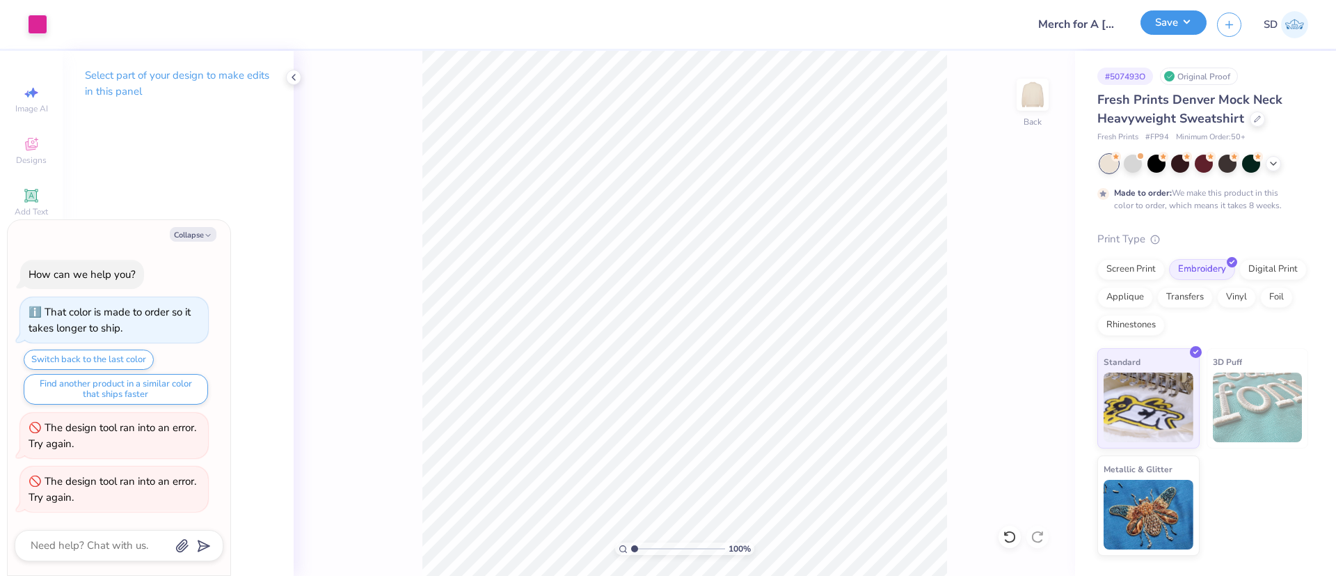
click at [1193, 20] on button "Save" at bounding box center [1174, 22] width 66 height 24
type textarea "x"
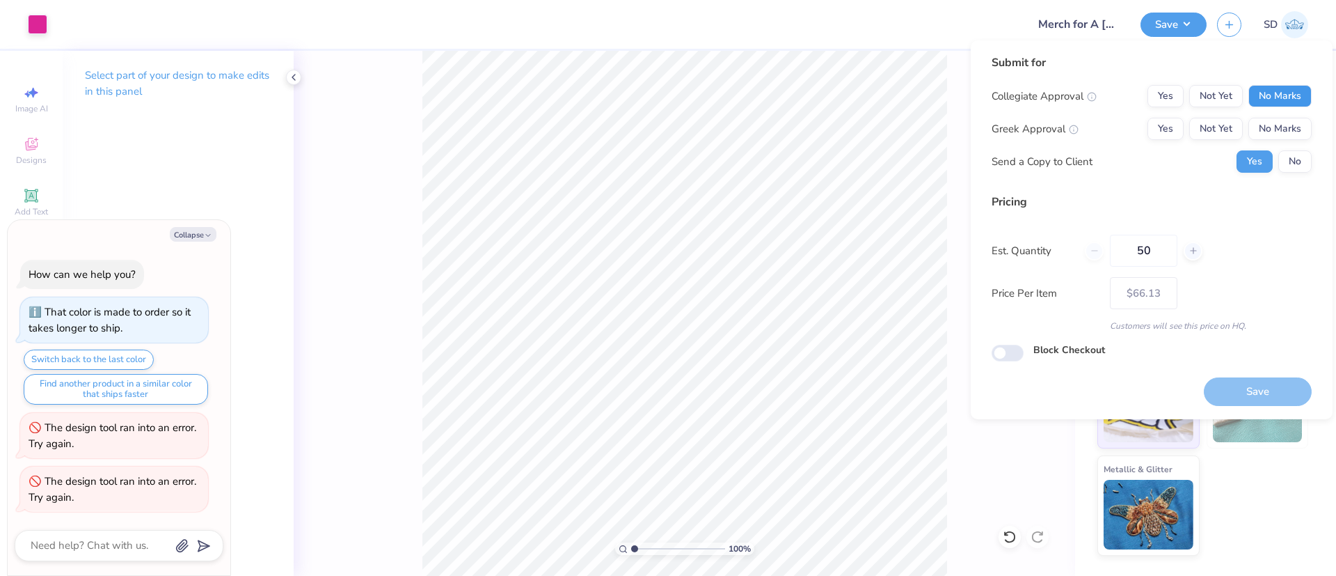
click at [1280, 86] on button "No Marks" at bounding box center [1280, 96] width 63 height 22
click at [1295, 130] on button "No Marks" at bounding box center [1280, 129] width 63 height 22
type input "– –"
click at [1303, 164] on button "No" at bounding box center [1295, 161] width 33 height 22
type textarea "x"
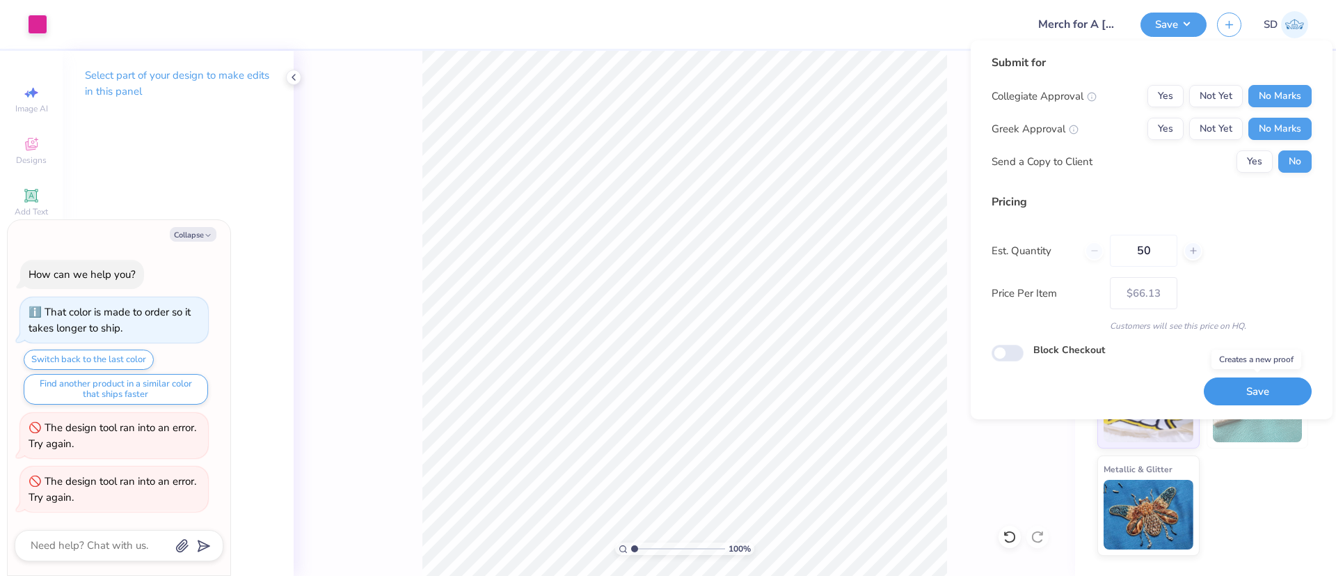
click at [1264, 377] on button "Save" at bounding box center [1258, 391] width 108 height 29
type input "$66.13"
type textarea "x"
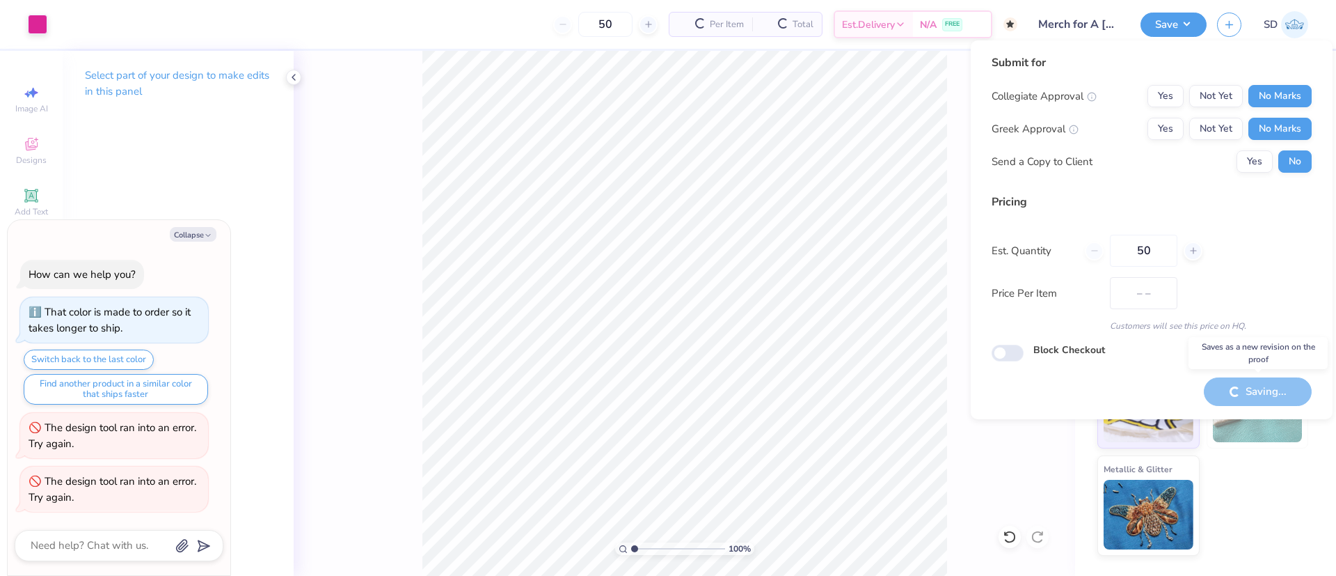
type input "$66.13"
type textarea "x"
checkbox input "true"
type input "– –"
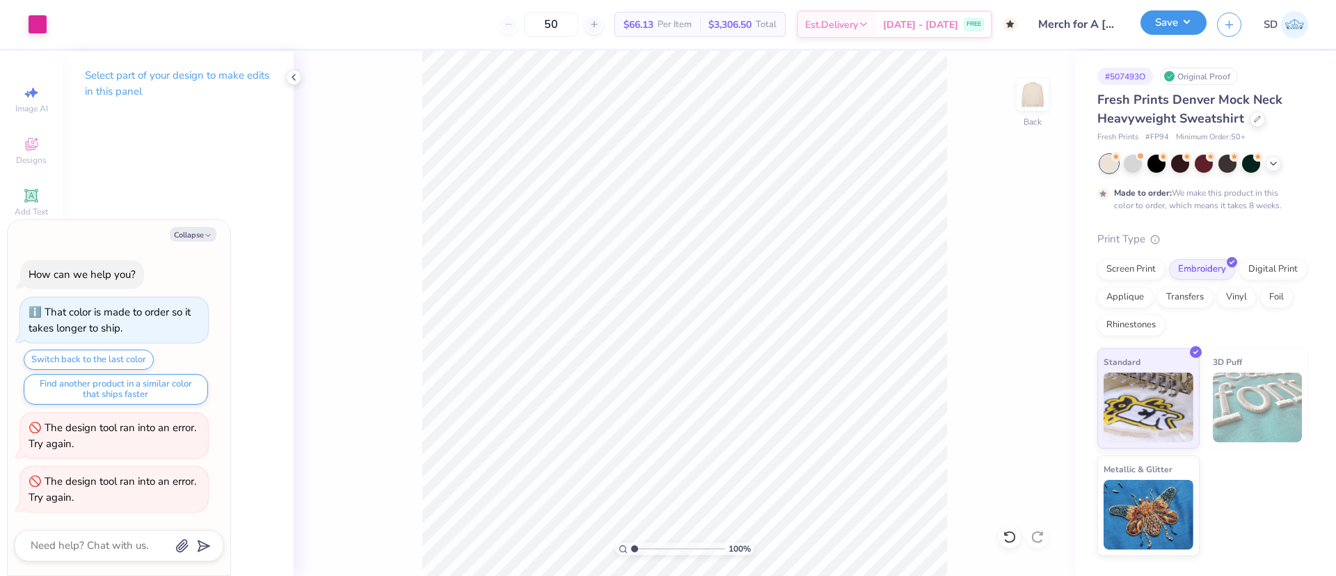
click at [1171, 14] on button "Save" at bounding box center [1174, 22] width 66 height 24
type textarea "x"
click at [36, 24] on div at bounding box center [37, 22] width 19 height 19
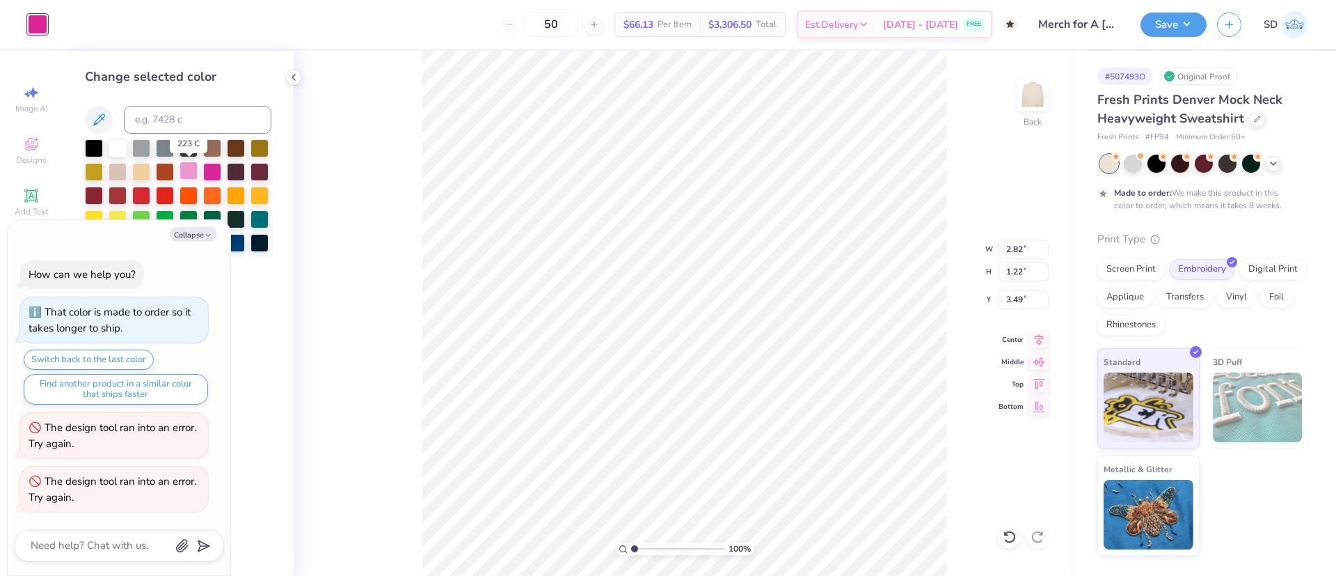
click at [189, 169] on div at bounding box center [189, 170] width 18 height 18
click at [209, 171] on div at bounding box center [212, 170] width 18 height 18
click at [203, 235] on button "Collapse" at bounding box center [193, 234] width 47 height 15
type textarea "x"
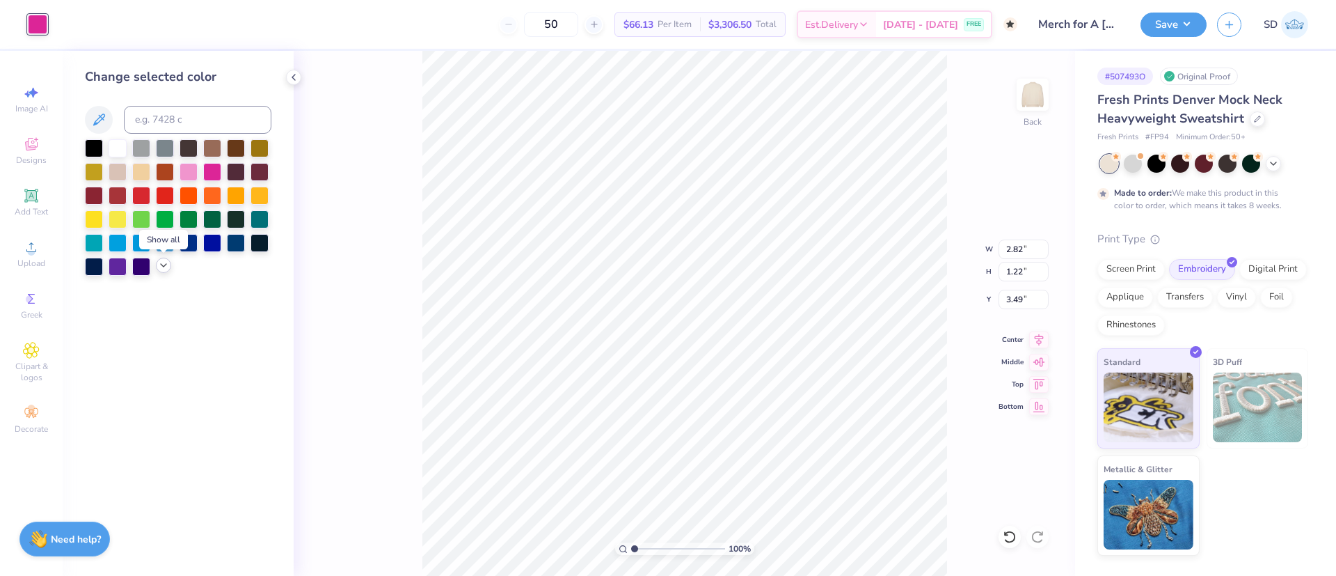
click at [159, 265] on icon at bounding box center [163, 265] width 11 height 11
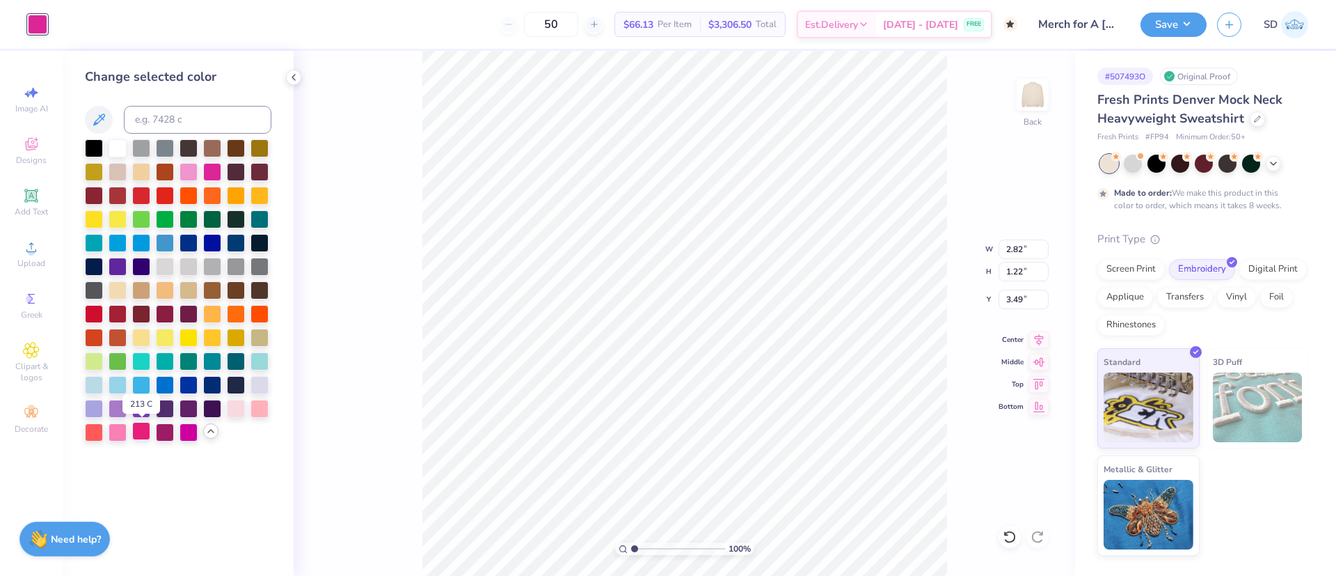
click at [142, 427] on div at bounding box center [141, 431] width 18 height 18
click at [125, 429] on div at bounding box center [118, 431] width 18 height 18
click at [189, 171] on div at bounding box center [189, 170] width 18 height 18
click at [125, 427] on div at bounding box center [118, 431] width 18 height 18
click at [1185, 19] on button "Save" at bounding box center [1174, 22] width 66 height 24
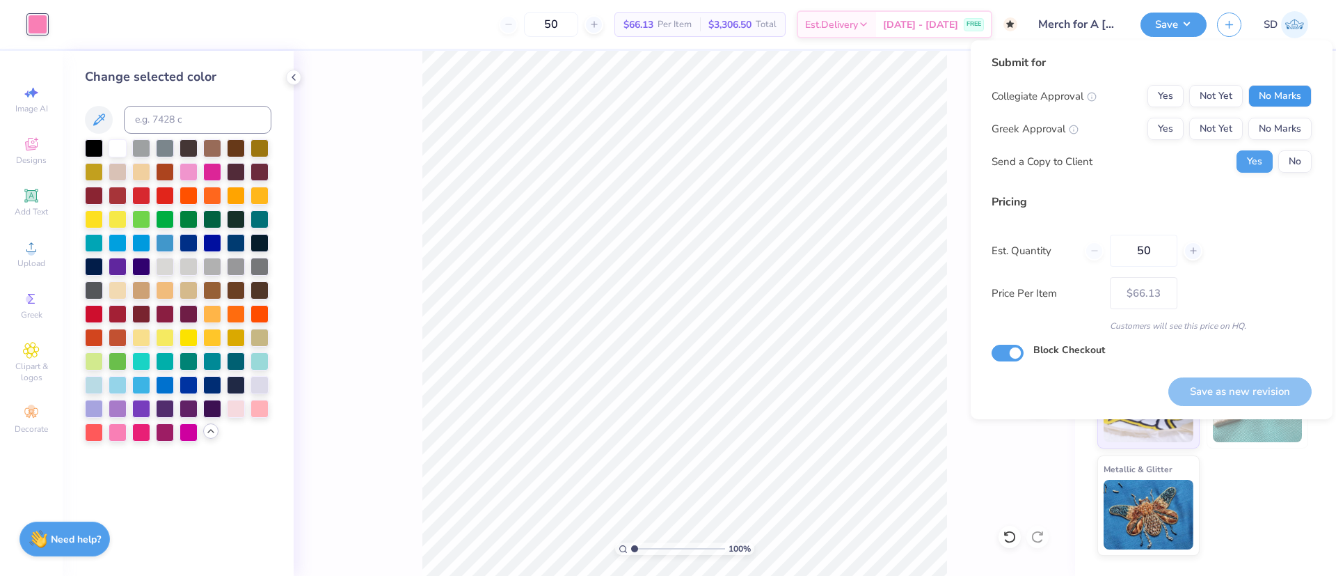
click at [1293, 97] on button "No Marks" at bounding box center [1280, 96] width 63 height 22
click at [1287, 125] on button "No Marks" at bounding box center [1280, 129] width 63 height 22
click at [1302, 160] on button "No" at bounding box center [1295, 161] width 33 height 22
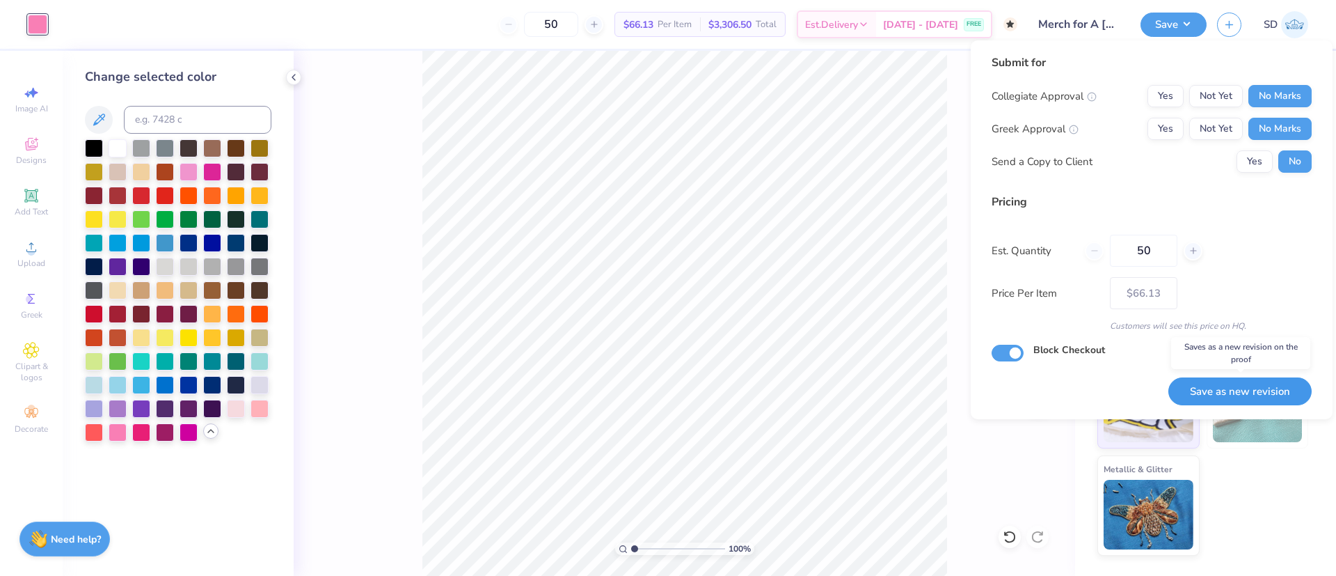
click at [1215, 397] on button "Save as new revision" at bounding box center [1240, 391] width 143 height 29
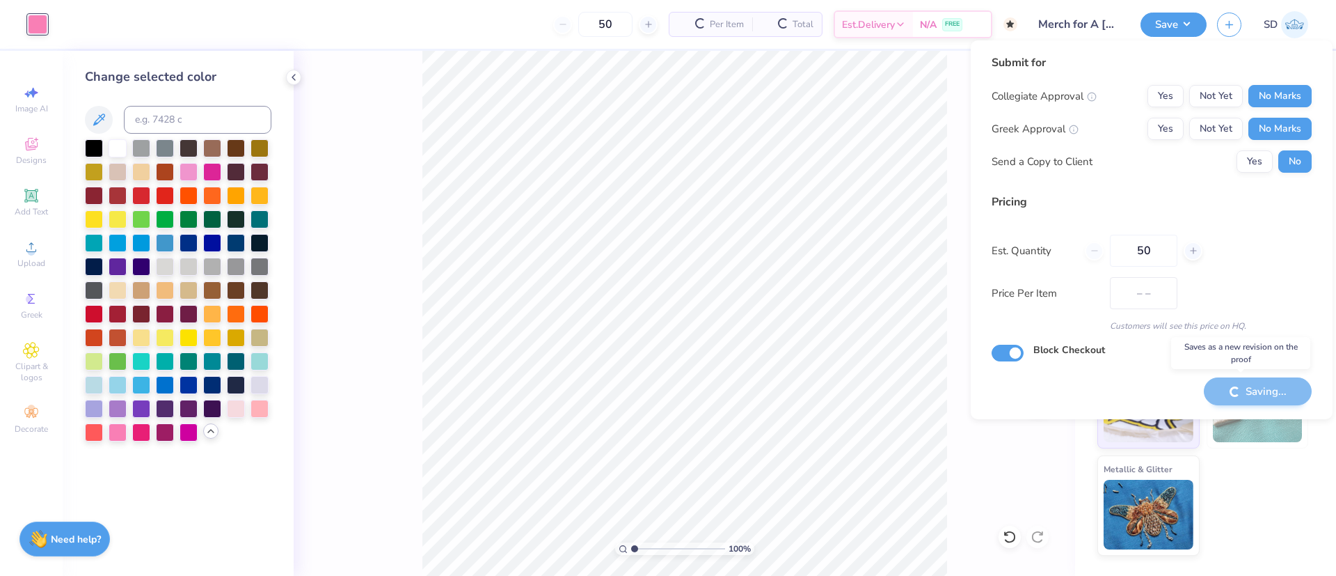
type input "$66.13"
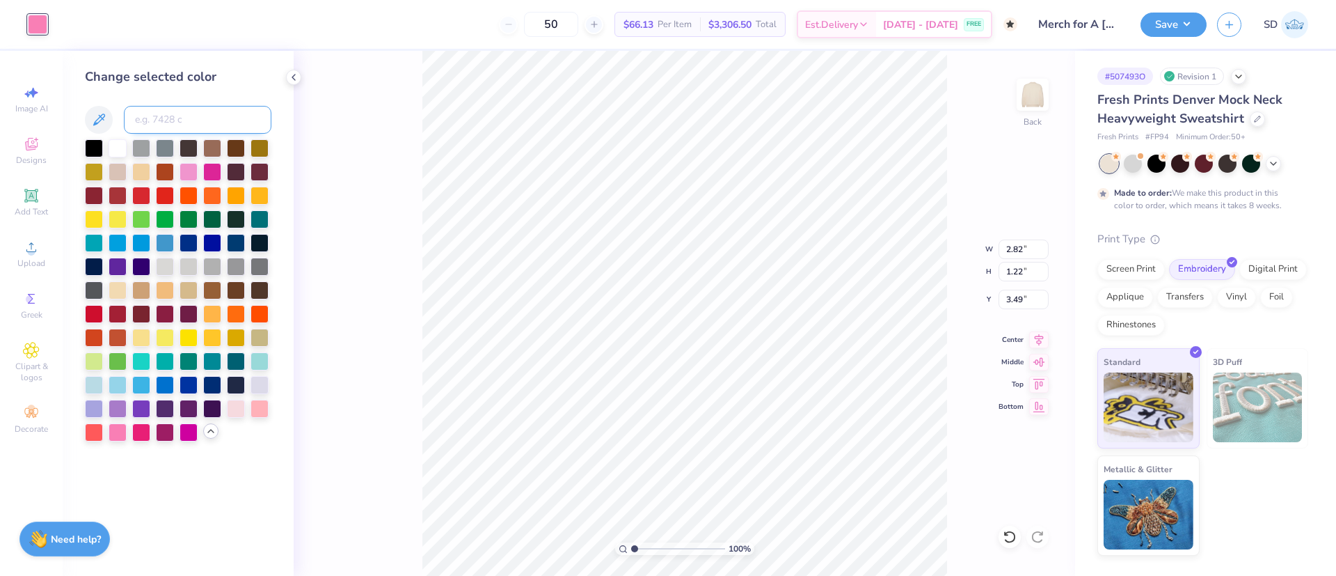
click at [181, 116] on input at bounding box center [198, 120] width 148 height 28
type input "189"
